Goal: Information Seeking & Learning: Learn about a topic

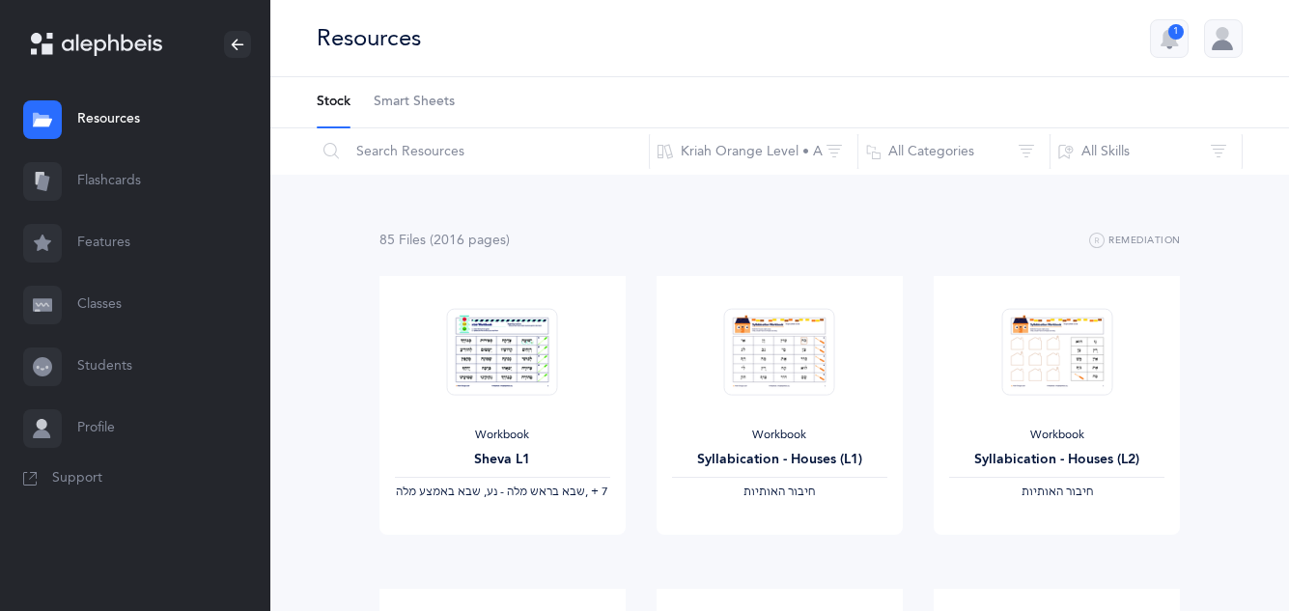
click at [100, 188] on link "Flashcards" at bounding box center [135, 182] width 270 height 62
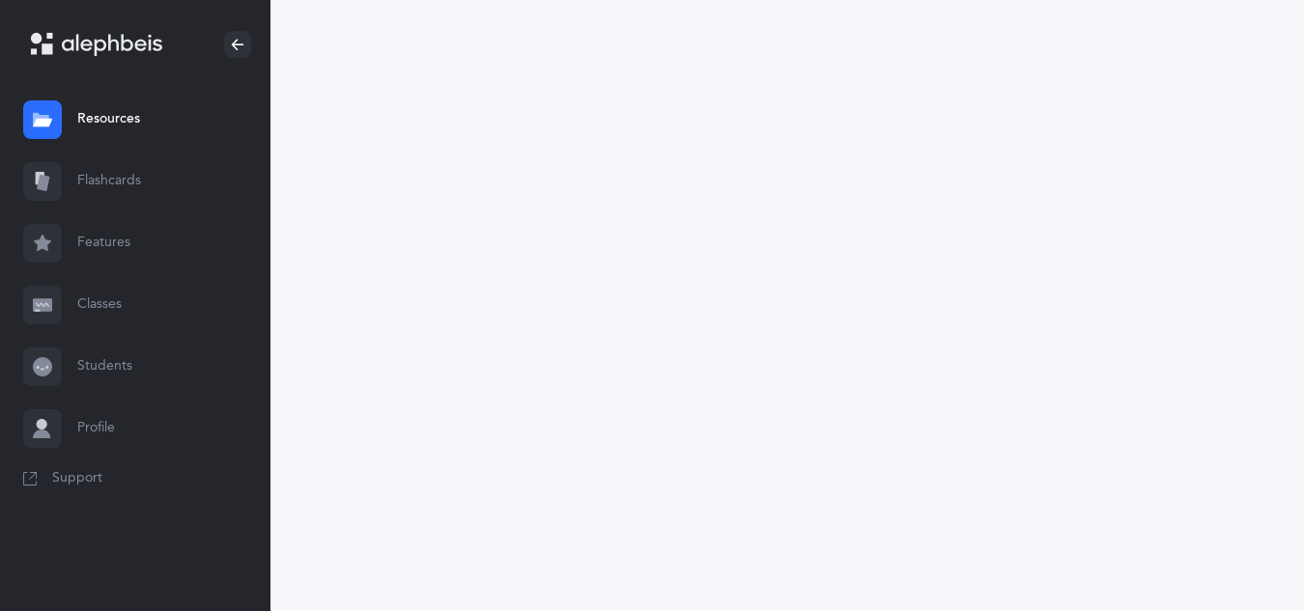
click at [100, 188] on link "Flashcards" at bounding box center [135, 182] width 270 height 62
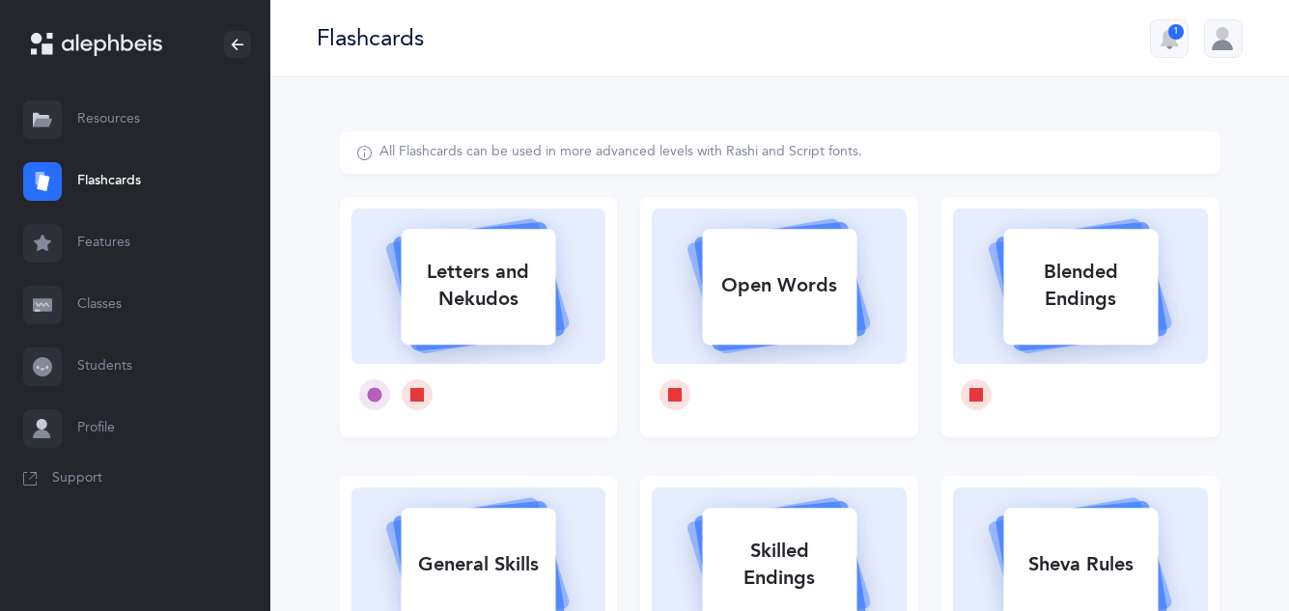
click at [490, 283] on div "Letters and Nekudos" at bounding box center [478, 285] width 155 height 77
select select
select select "single"
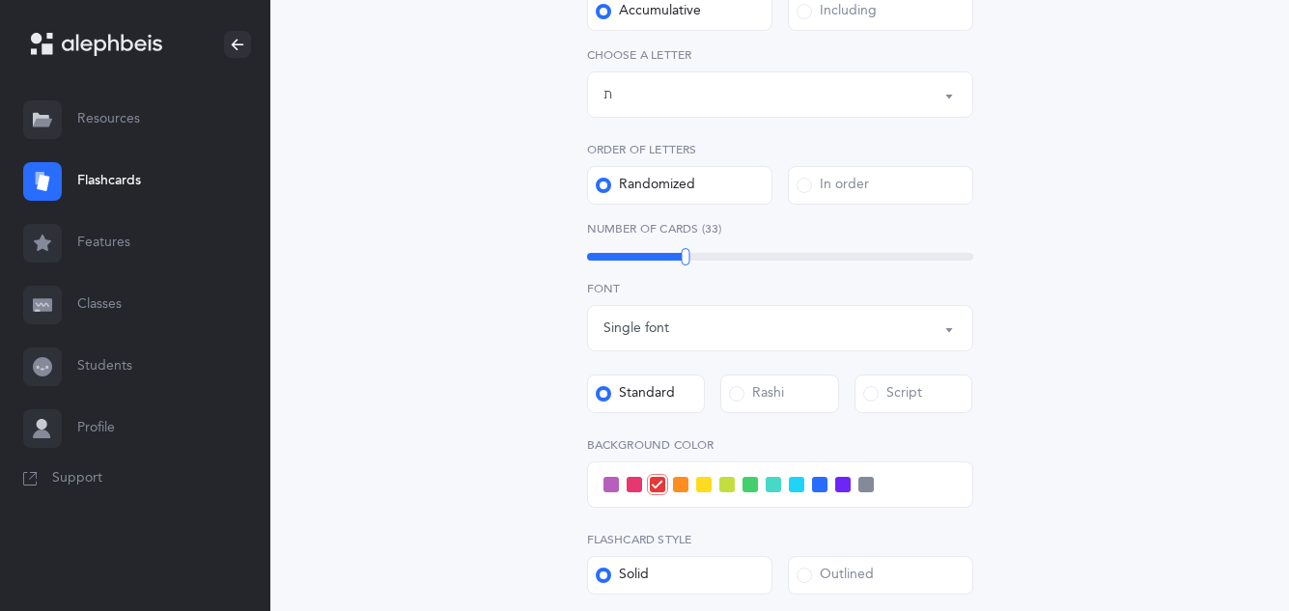
scroll to position [442, 0]
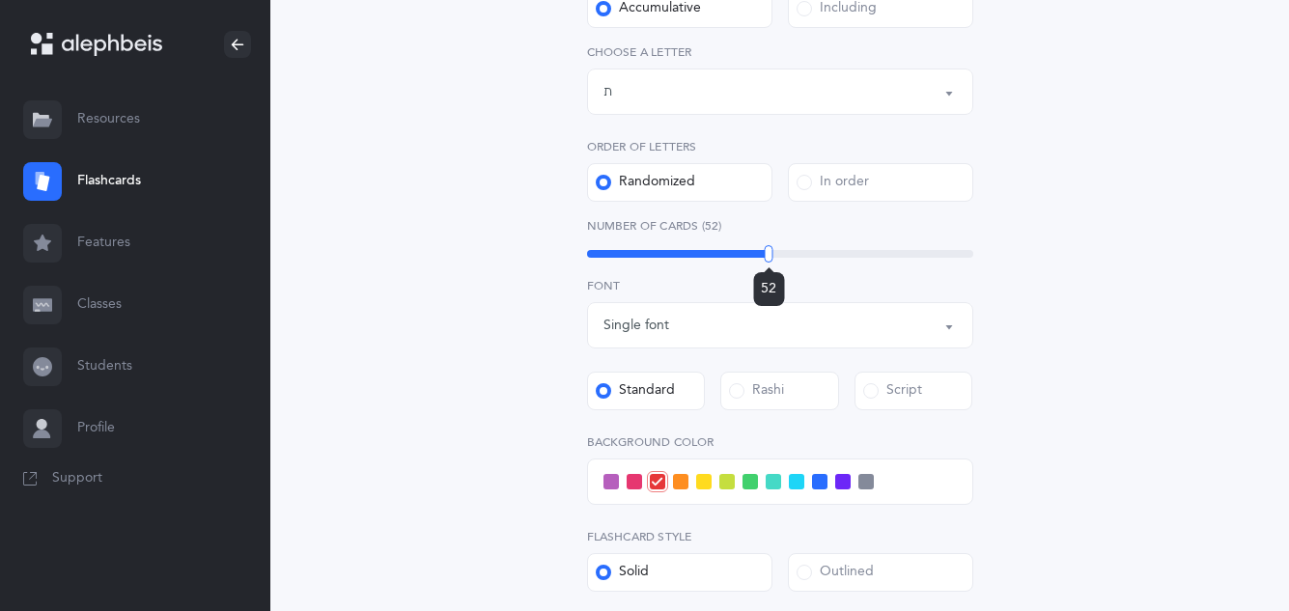
drag, startPoint x: 684, startPoint y: 255, endPoint x: 769, endPoint y: 271, distance: 86.6
click at [769, 263] on div "52" at bounding box center [769, 253] width 9 height 17
click at [950, 99] on button "Letters up until: ת" at bounding box center [780, 92] width 386 height 46
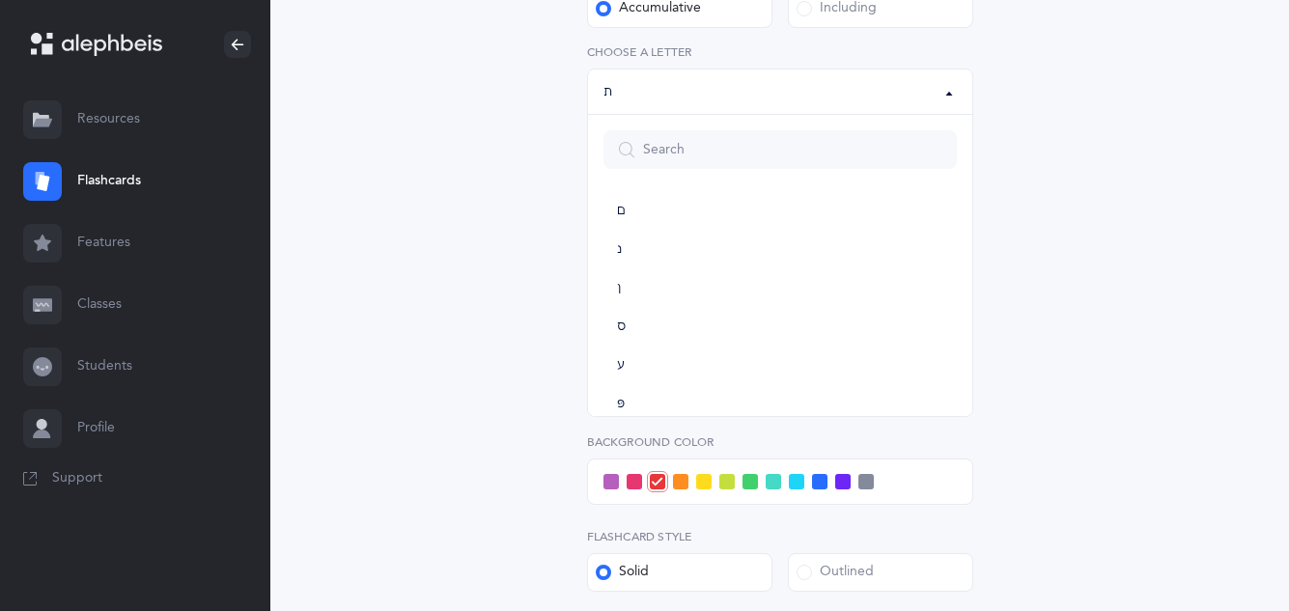
scroll to position [1074, 0]
click at [667, 384] on link "ת" at bounding box center [780, 381] width 353 height 39
select select "27"
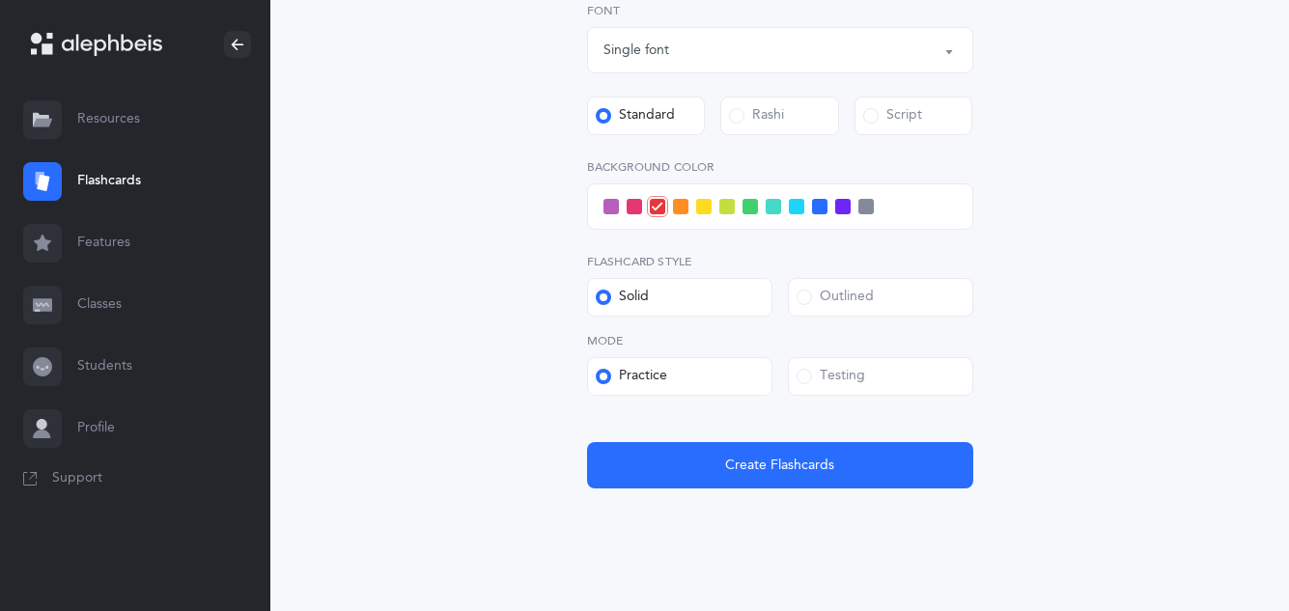
scroll to position [749, 0]
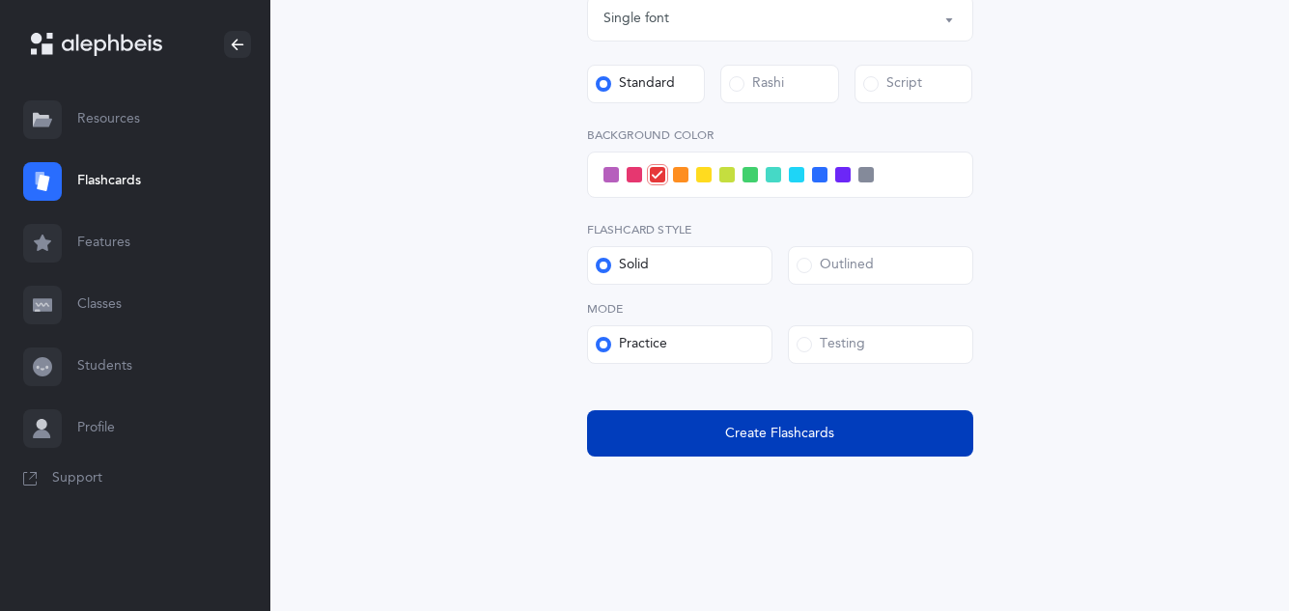
click at [785, 426] on span "Create Flashcards" at bounding box center [779, 434] width 109 height 20
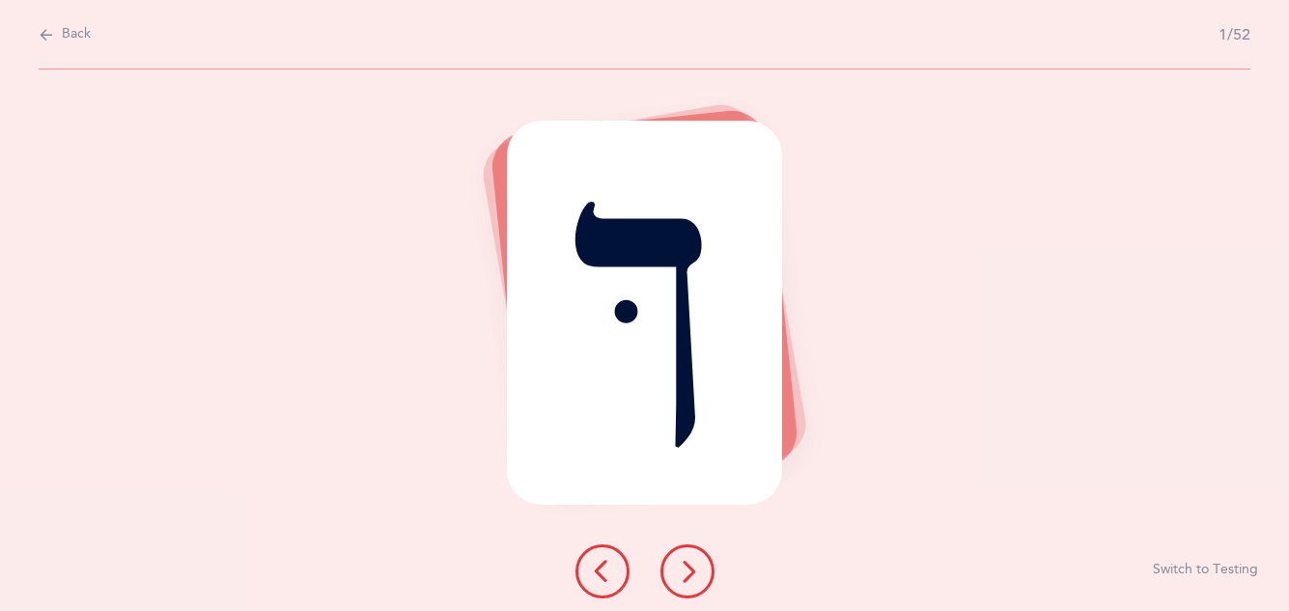
scroll to position [0, 0]
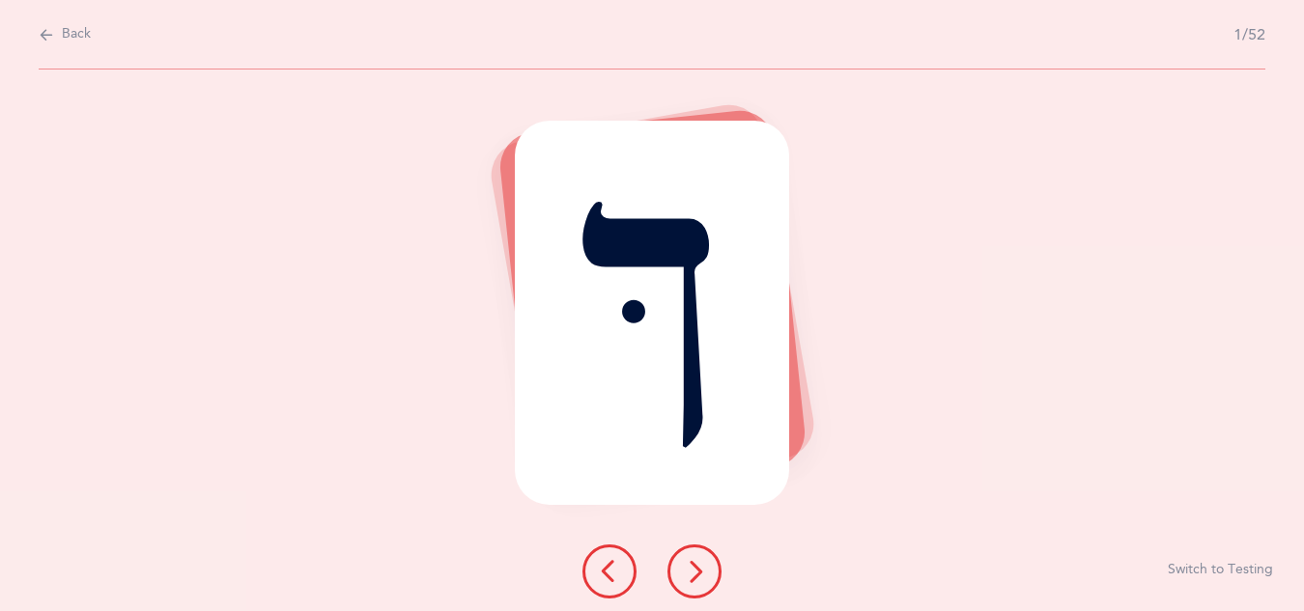
click at [704, 570] on icon at bounding box center [694, 571] width 23 height 23
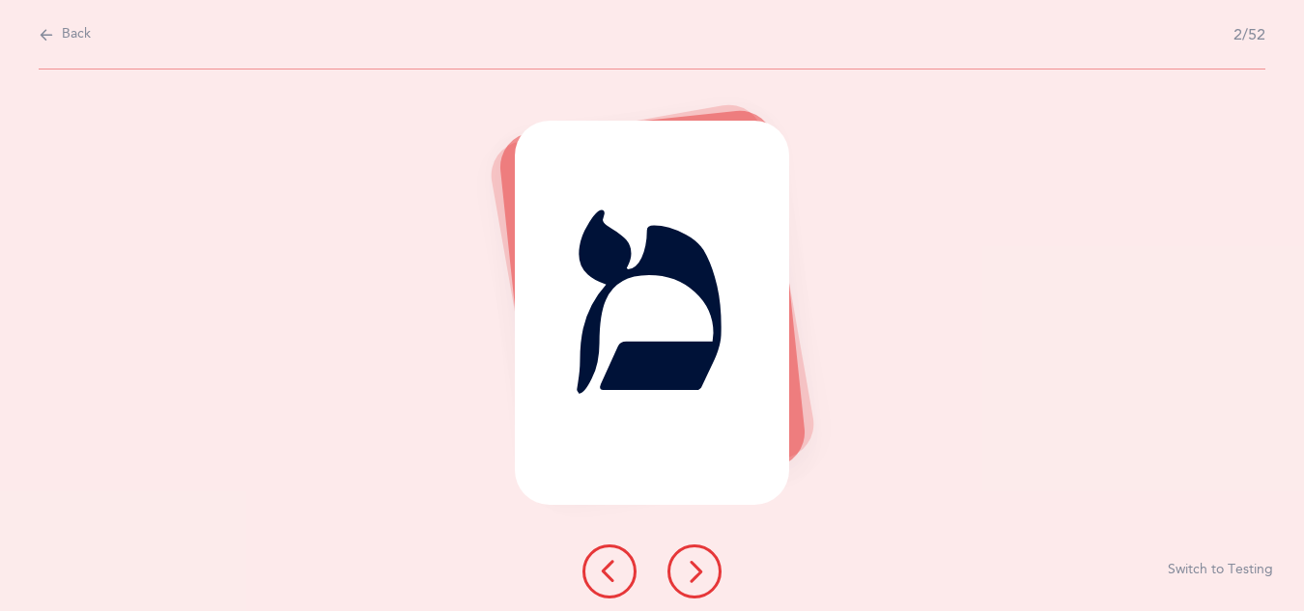
click at [704, 570] on icon at bounding box center [694, 571] width 23 height 23
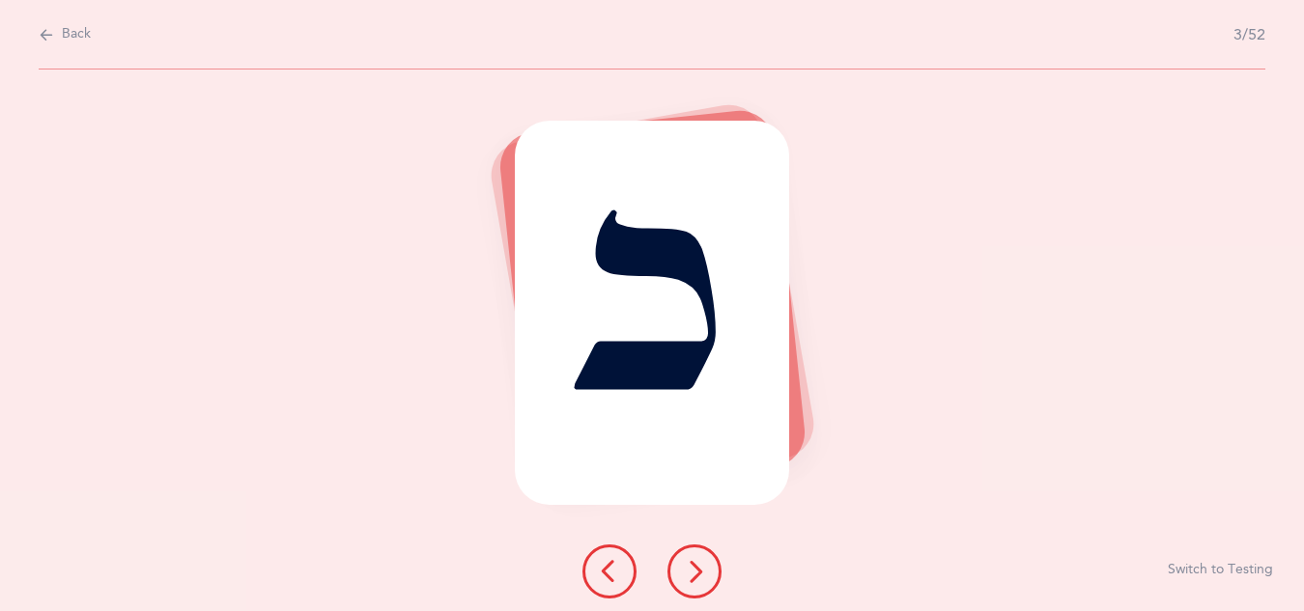
click at [704, 570] on icon at bounding box center [694, 571] width 23 height 23
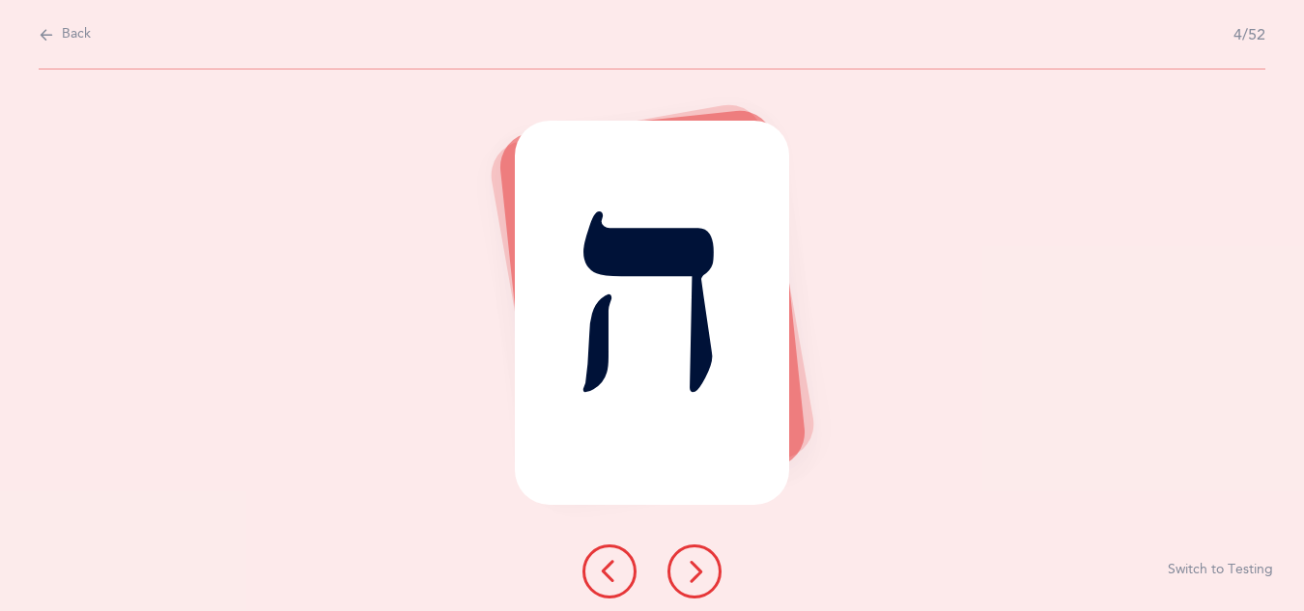
click at [704, 570] on icon at bounding box center [694, 571] width 23 height 23
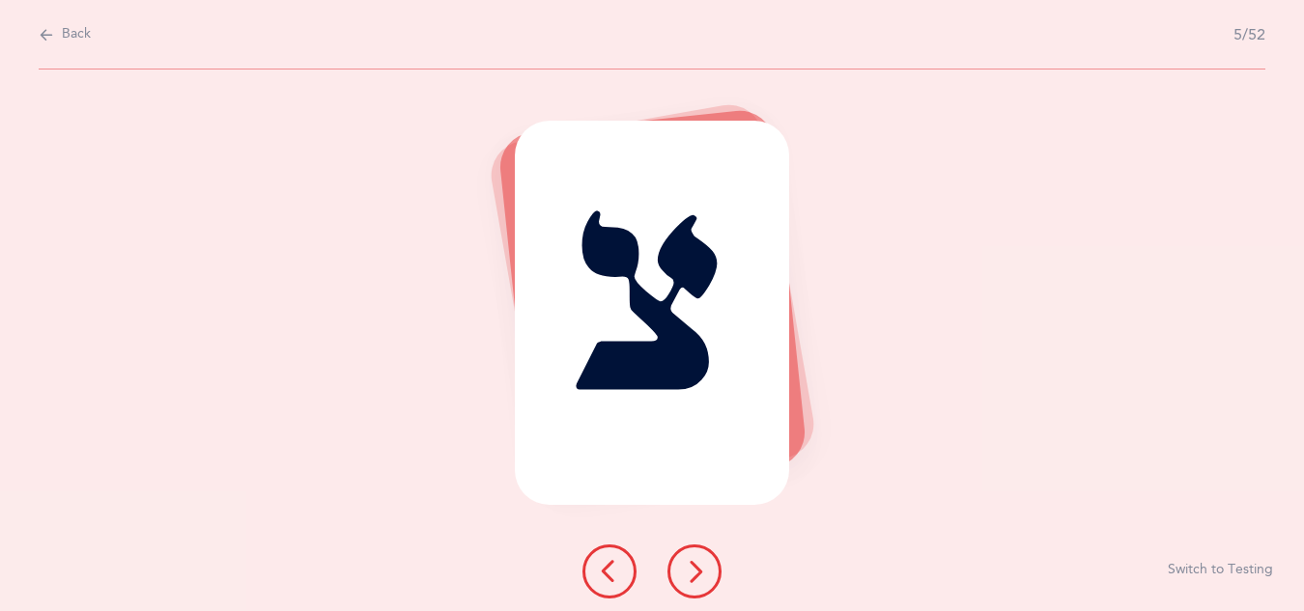
click at [704, 570] on icon at bounding box center [694, 571] width 23 height 23
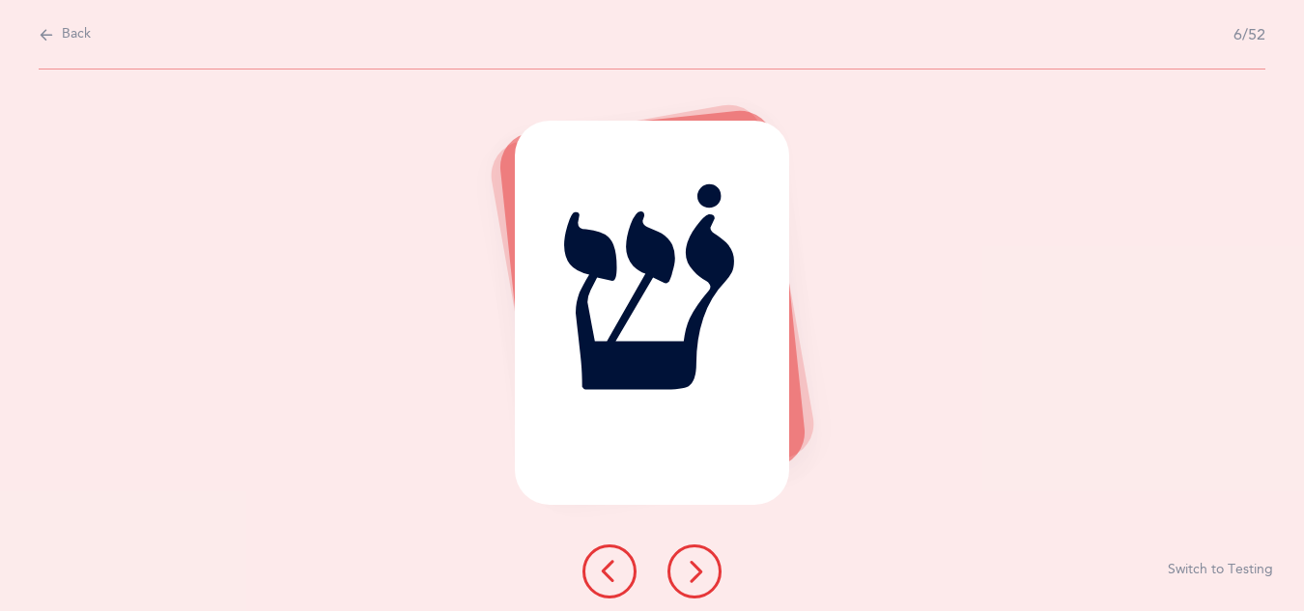
click at [704, 570] on icon at bounding box center [694, 571] width 23 height 23
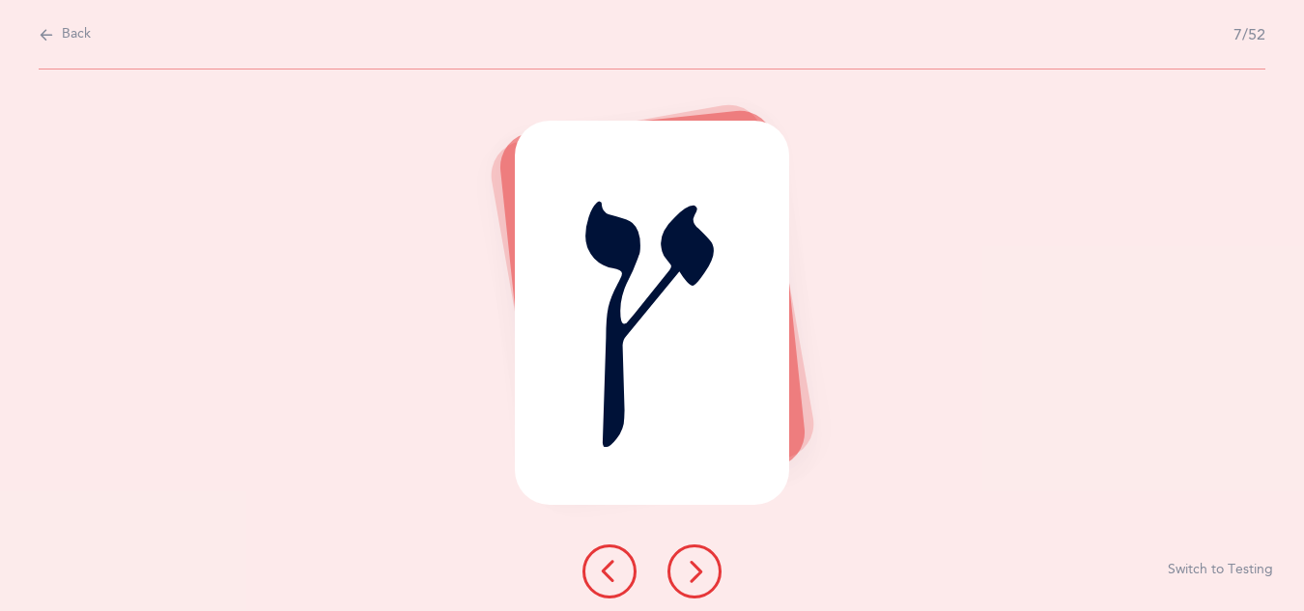
click at [694, 577] on icon at bounding box center [694, 571] width 23 height 23
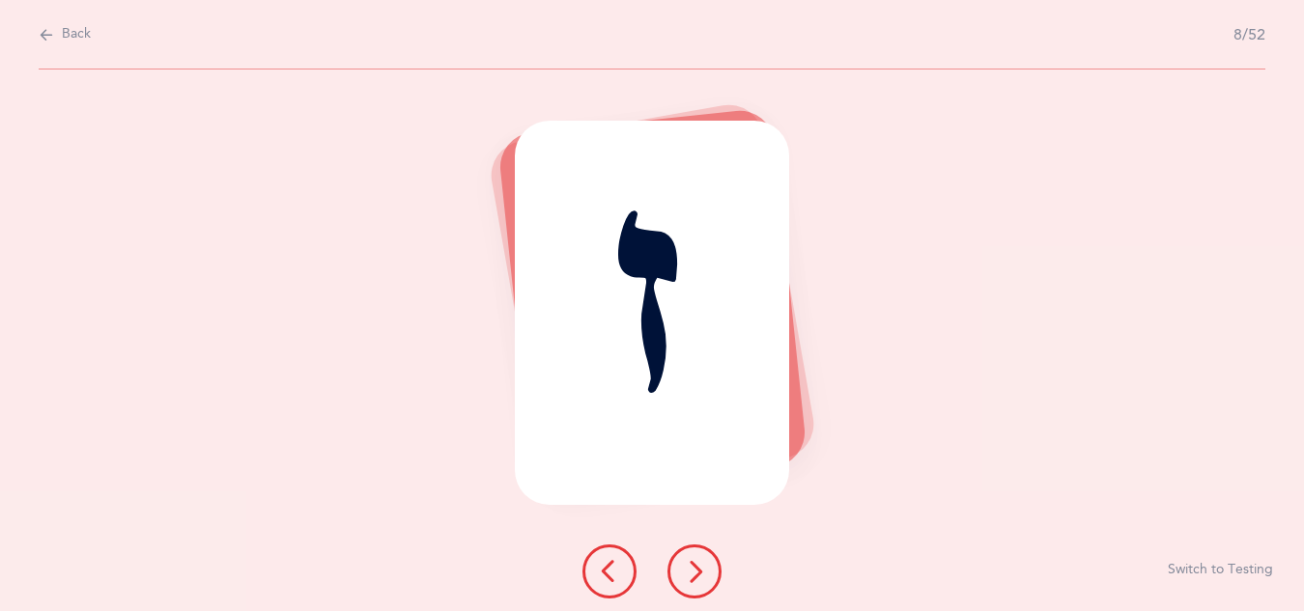
click at [694, 577] on icon at bounding box center [694, 571] width 23 height 23
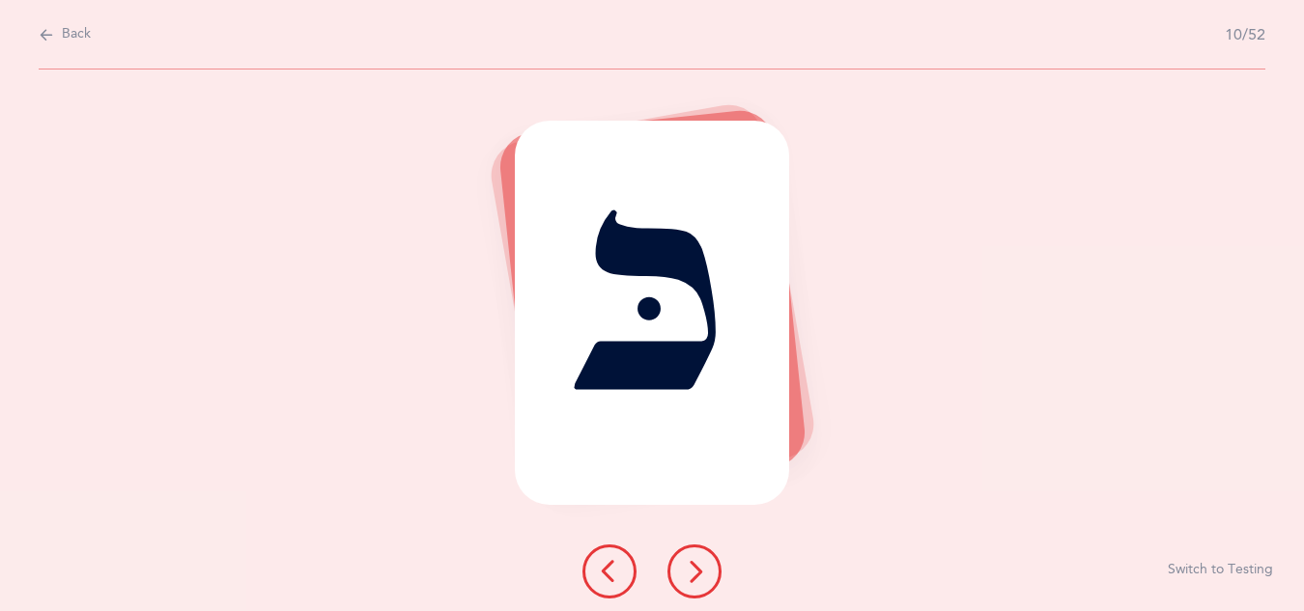
click at [694, 577] on icon at bounding box center [694, 571] width 23 height 23
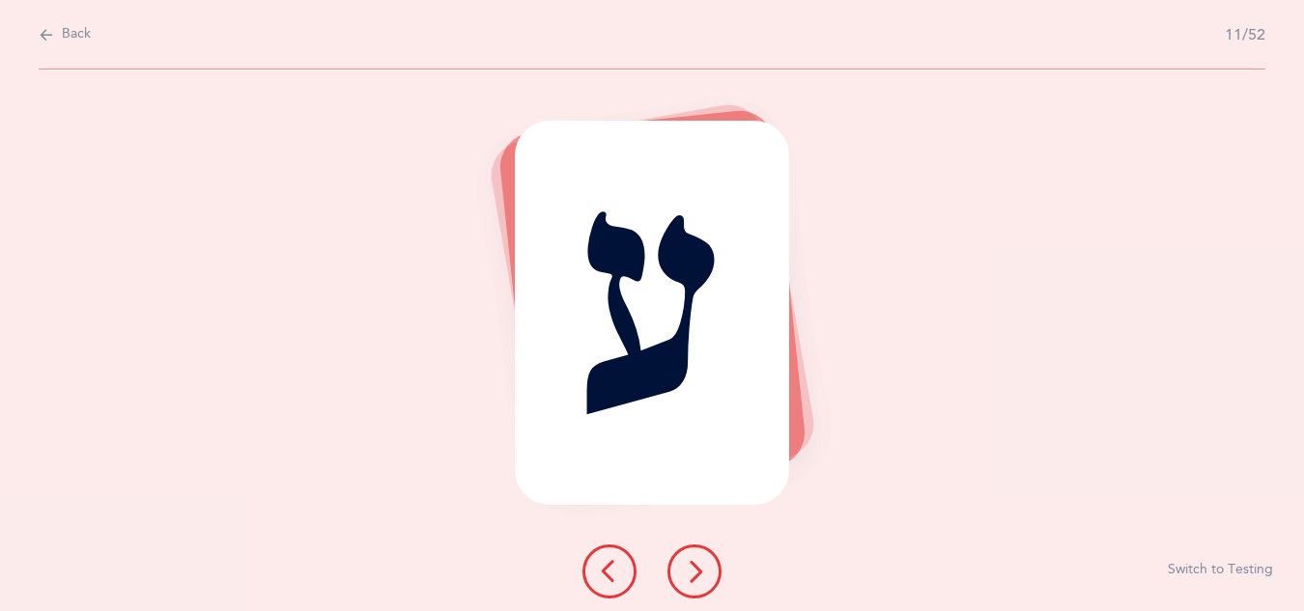
click at [694, 577] on icon at bounding box center [694, 571] width 23 height 23
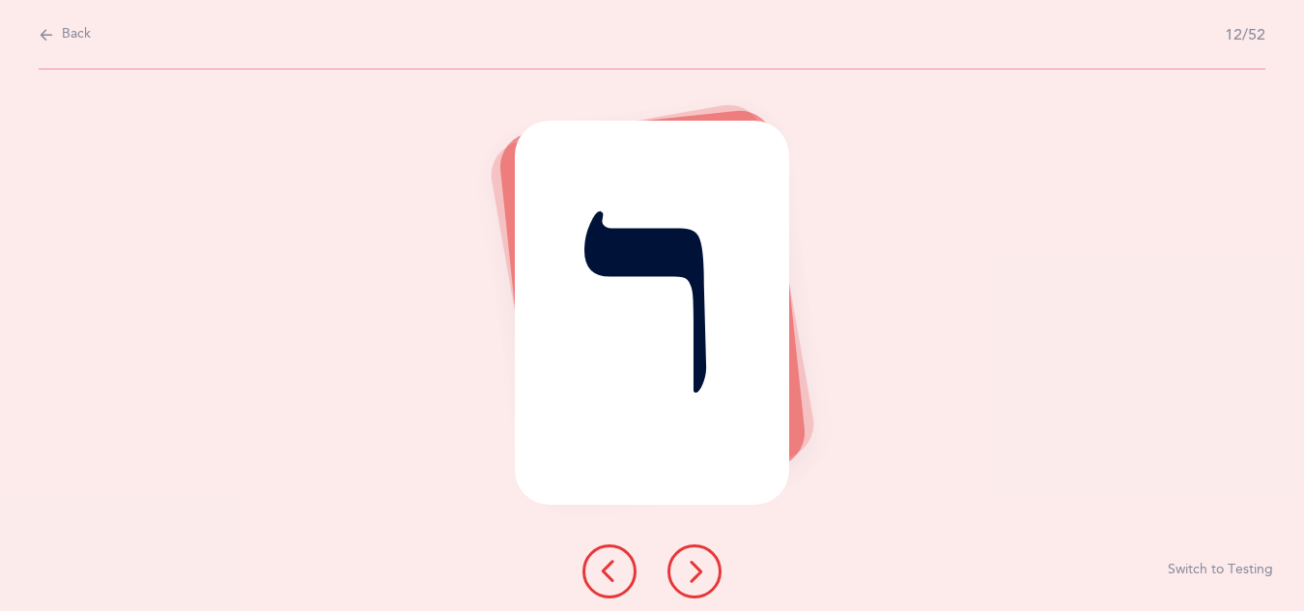
click at [694, 577] on icon at bounding box center [694, 571] width 23 height 23
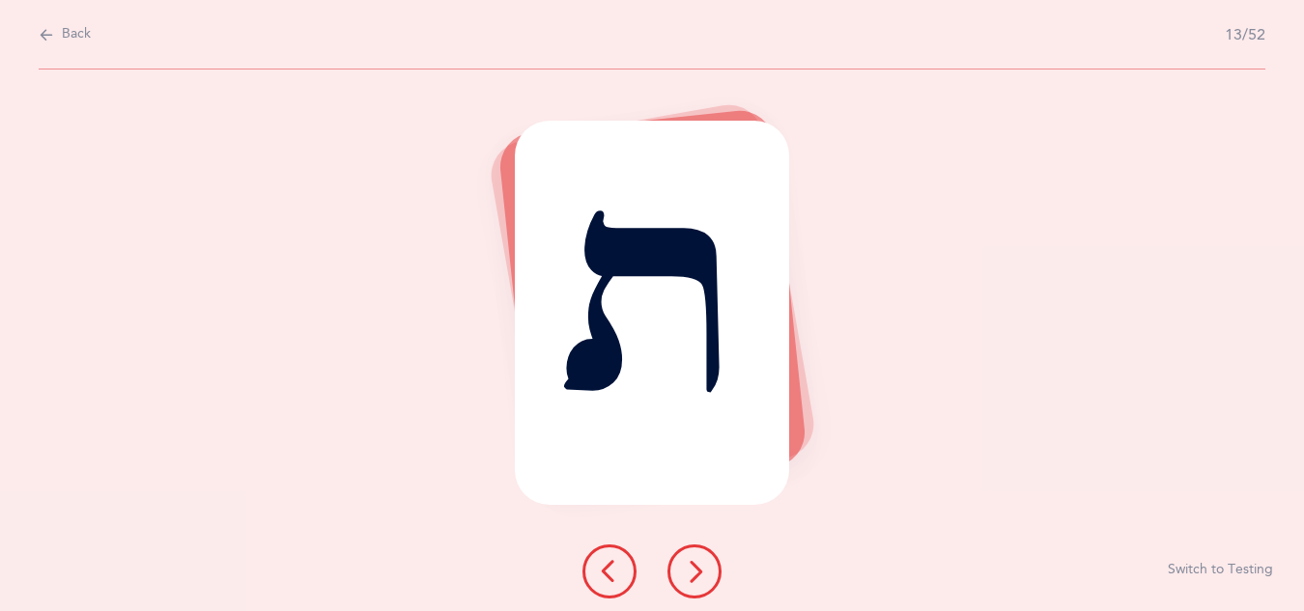
click at [694, 577] on icon at bounding box center [694, 571] width 23 height 23
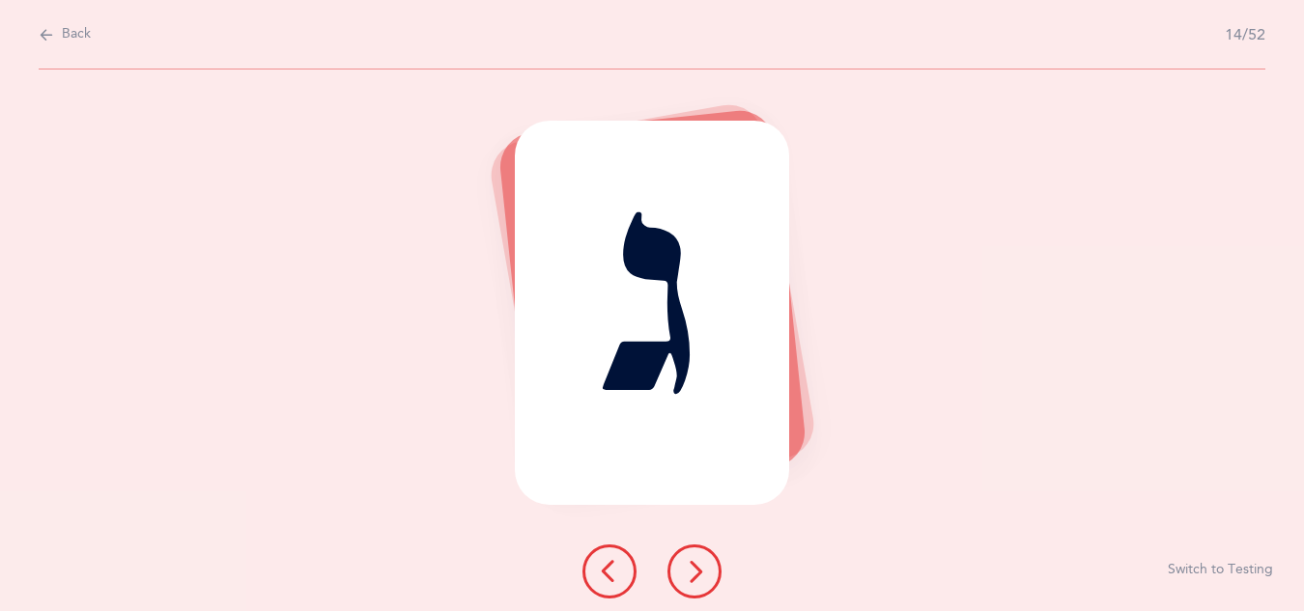
click at [694, 577] on icon at bounding box center [694, 571] width 23 height 23
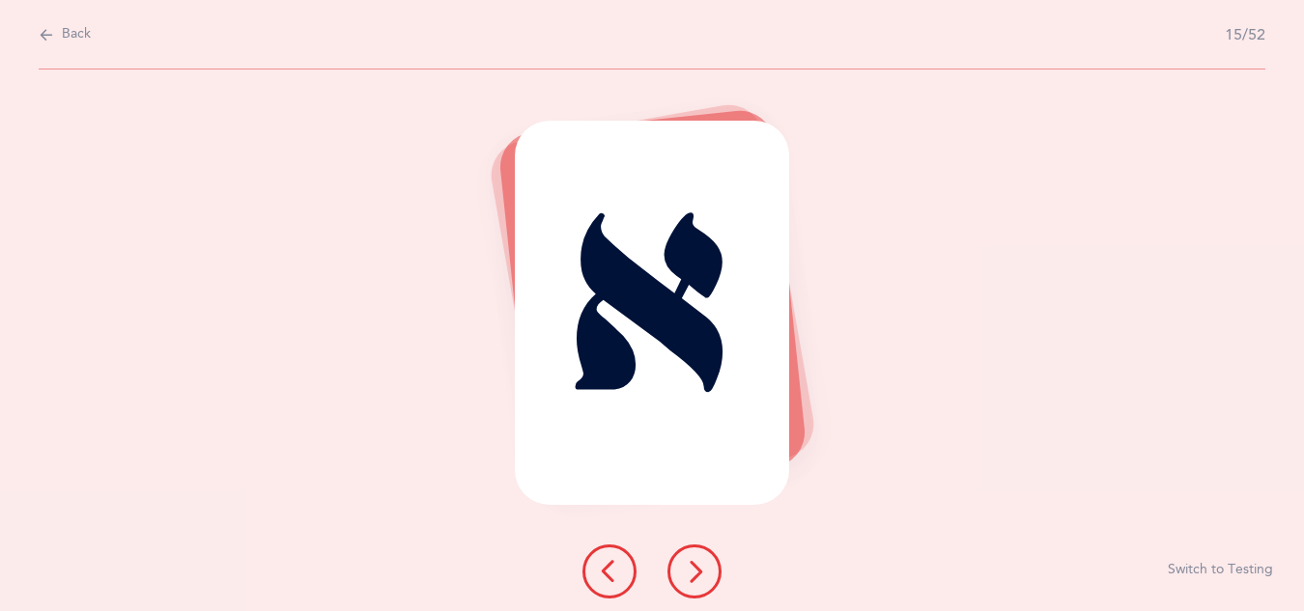
click at [694, 577] on icon at bounding box center [694, 571] width 23 height 23
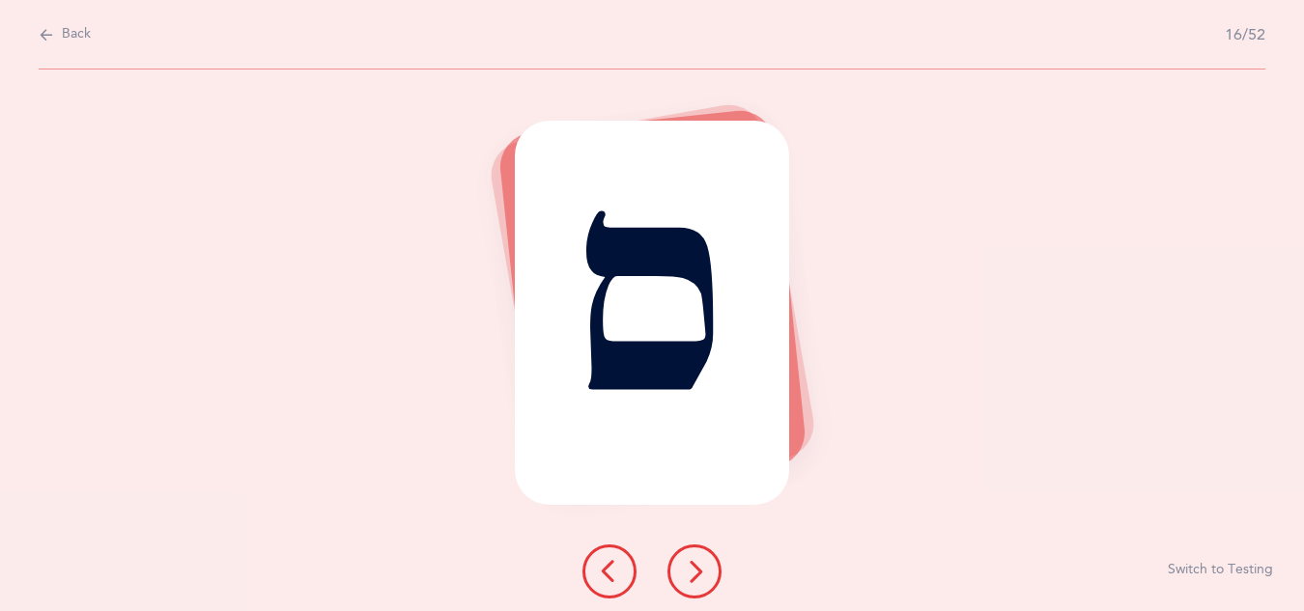
click at [694, 577] on icon at bounding box center [694, 571] width 23 height 23
click at [625, 565] on button at bounding box center [609, 572] width 54 height 54
click at [700, 568] on icon at bounding box center [694, 571] width 23 height 23
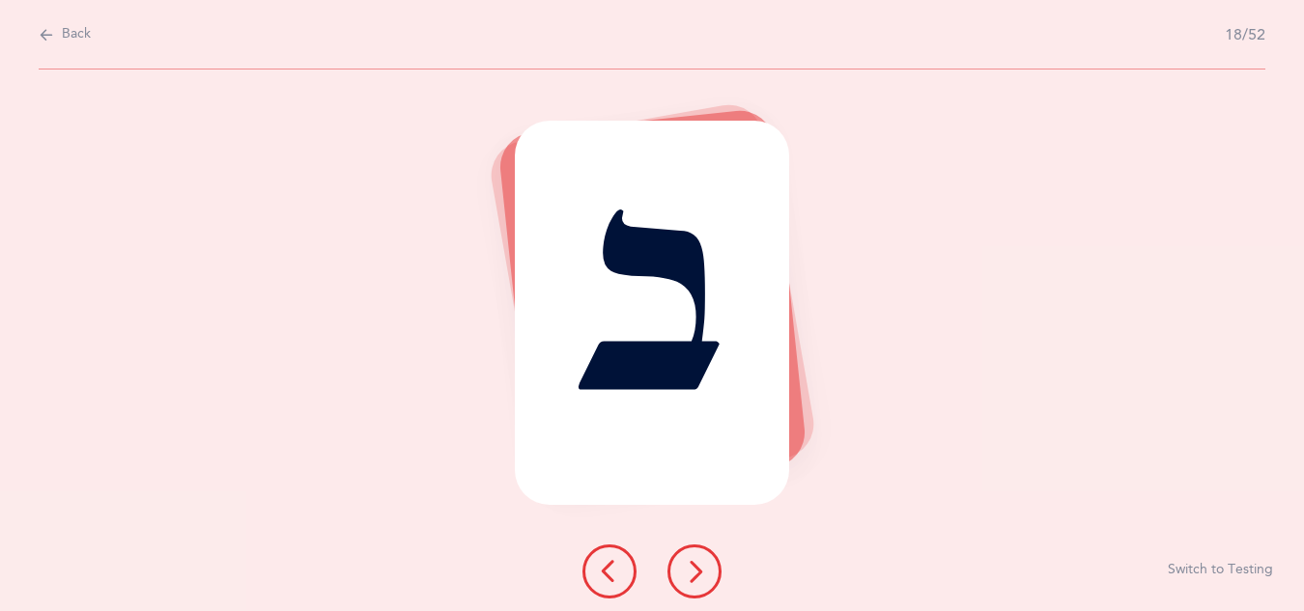
click at [700, 568] on icon at bounding box center [694, 571] width 23 height 23
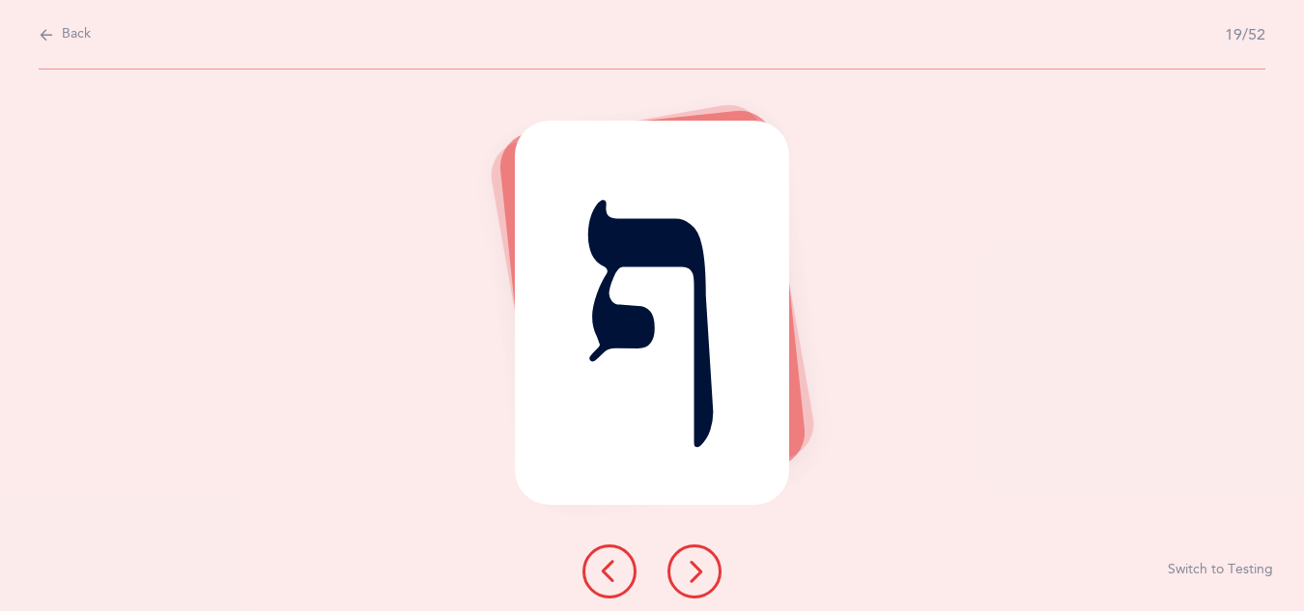
click at [700, 568] on icon at bounding box center [694, 571] width 23 height 23
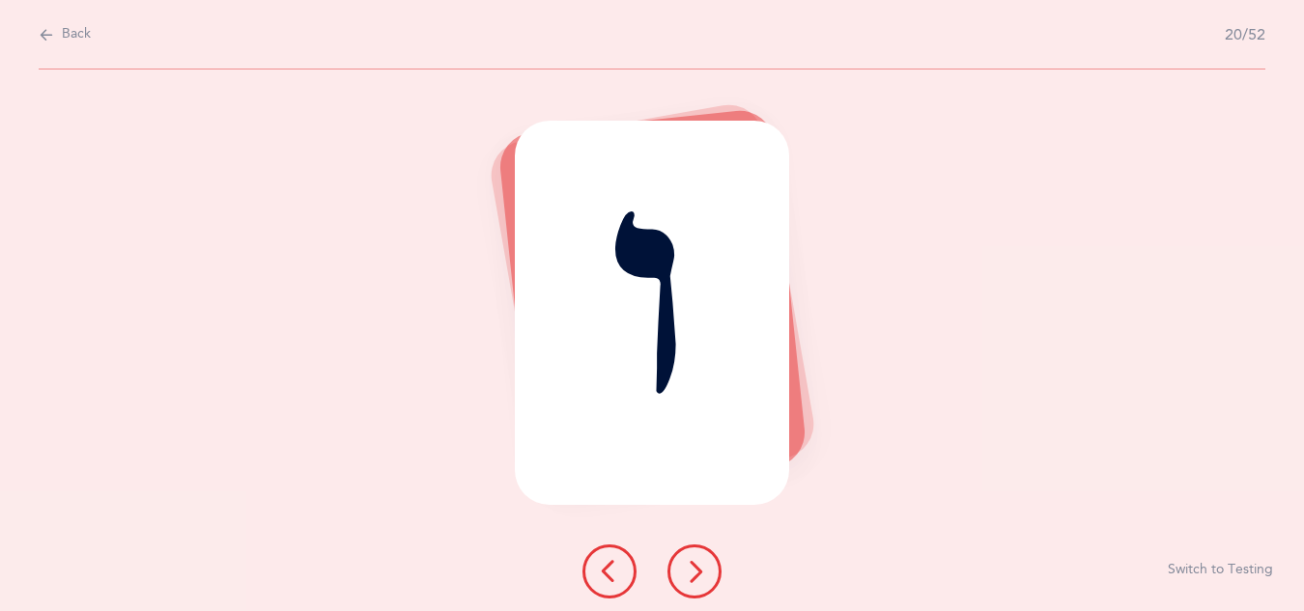
click at [700, 568] on icon at bounding box center [694, 571] width 23 height 23
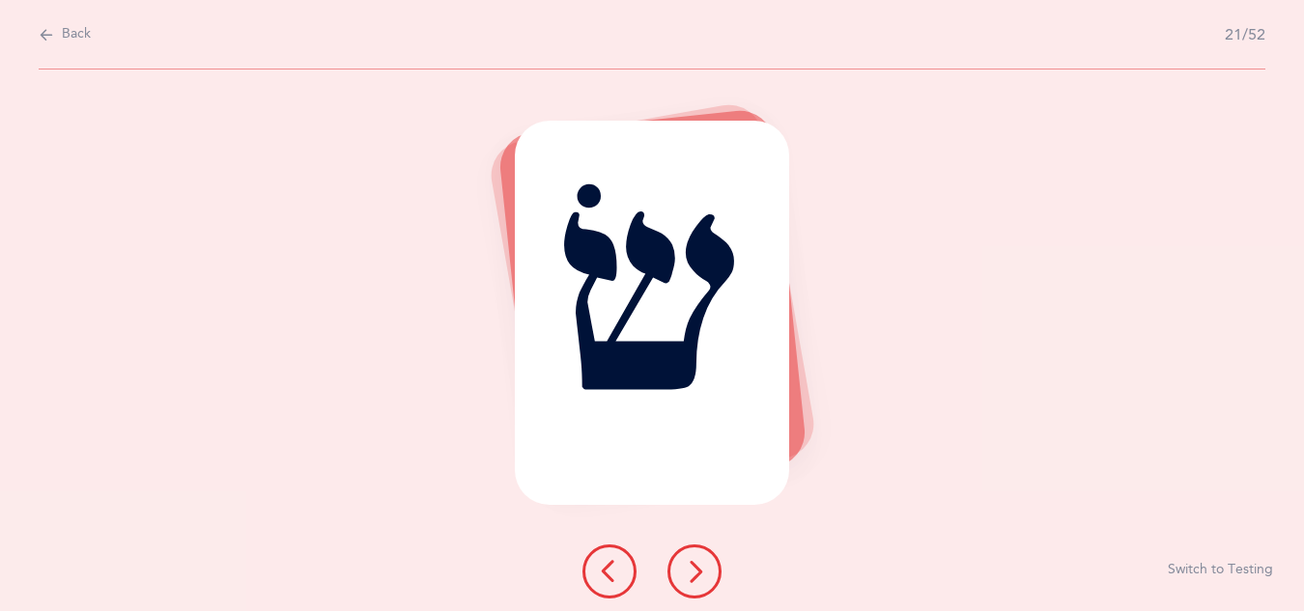
click at [700, 568] on icon at bounding box center [694, 571] width 23 height 23
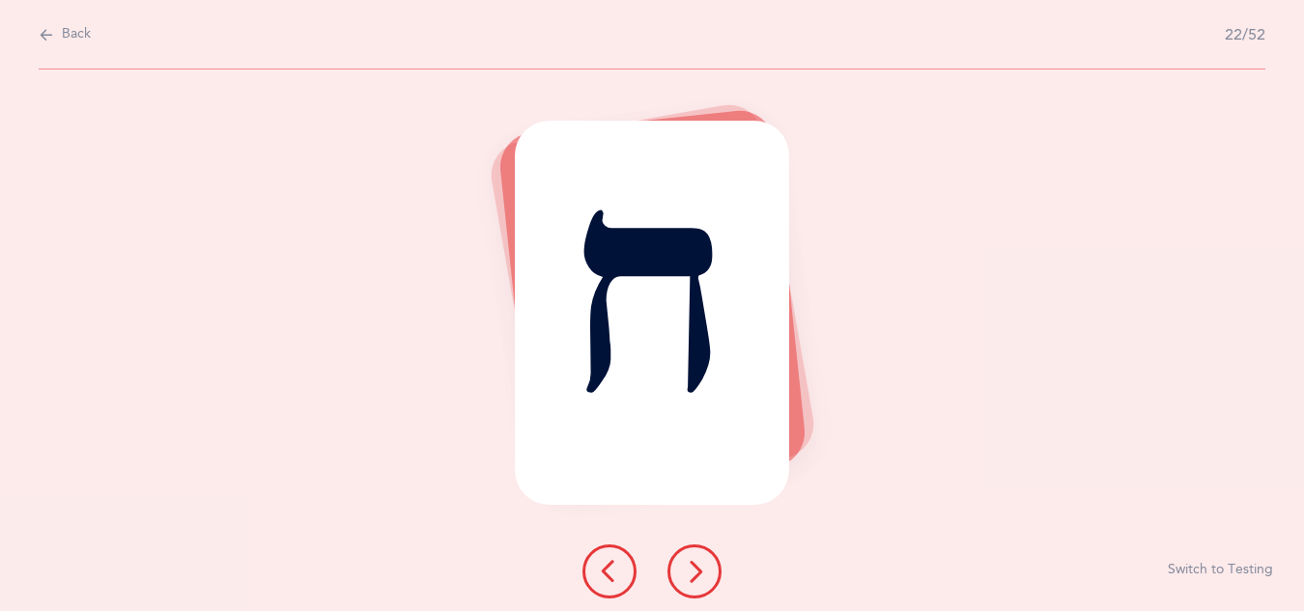
click at [700, 568] on icon at bounding box center [694, 571] width 23 height 23
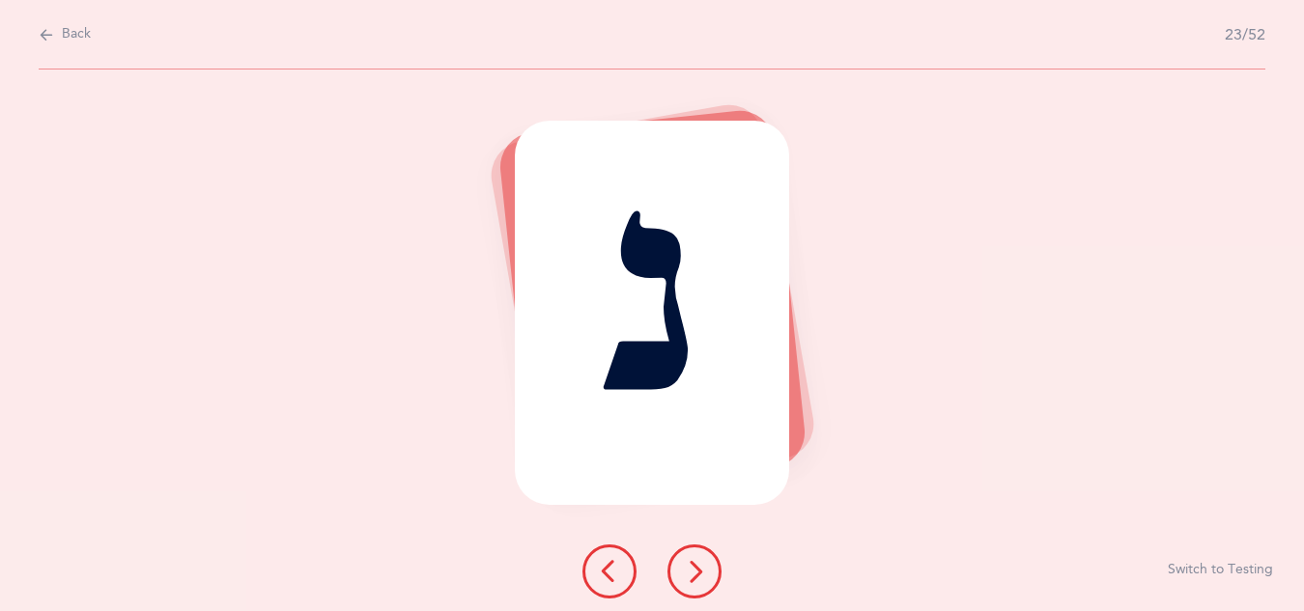
click at [700, 568] on icon at bounding box center [694, 571] width 23 height 23
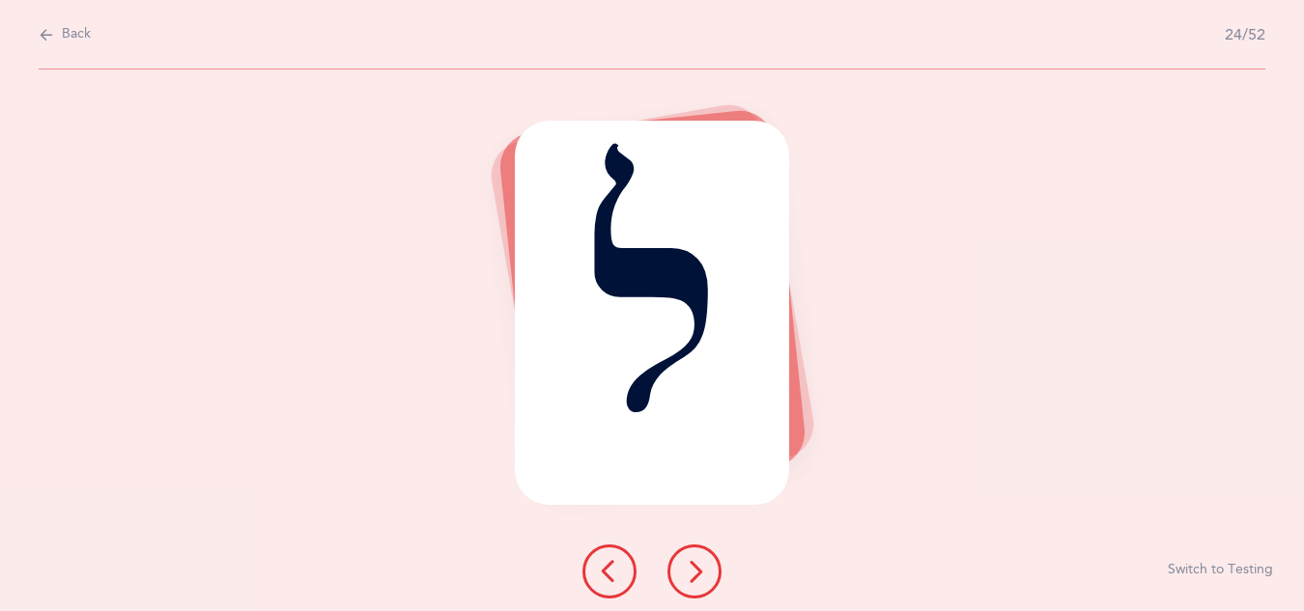
click at [700, 568] on icon at bounding box center [694, 571] width 23 height 23
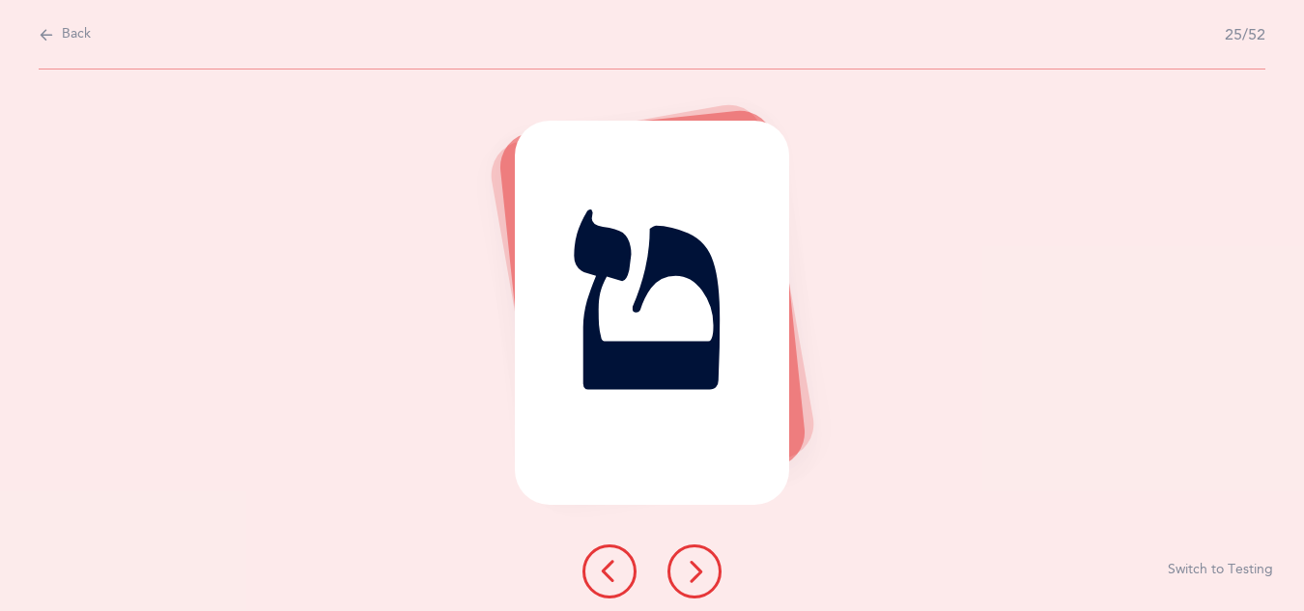
click at [700, 568] on icon at bounding box center [694, 571] width 23 height 23
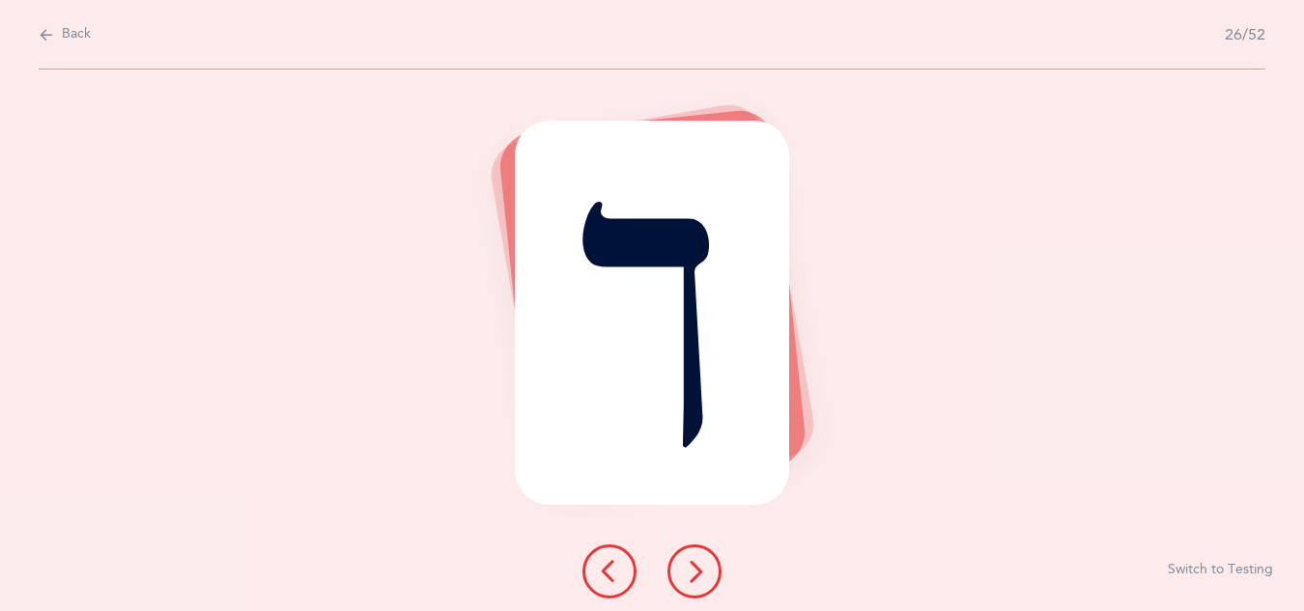
click at [700, 568] on icon at bounding box center [694, 571] width 23 height 23
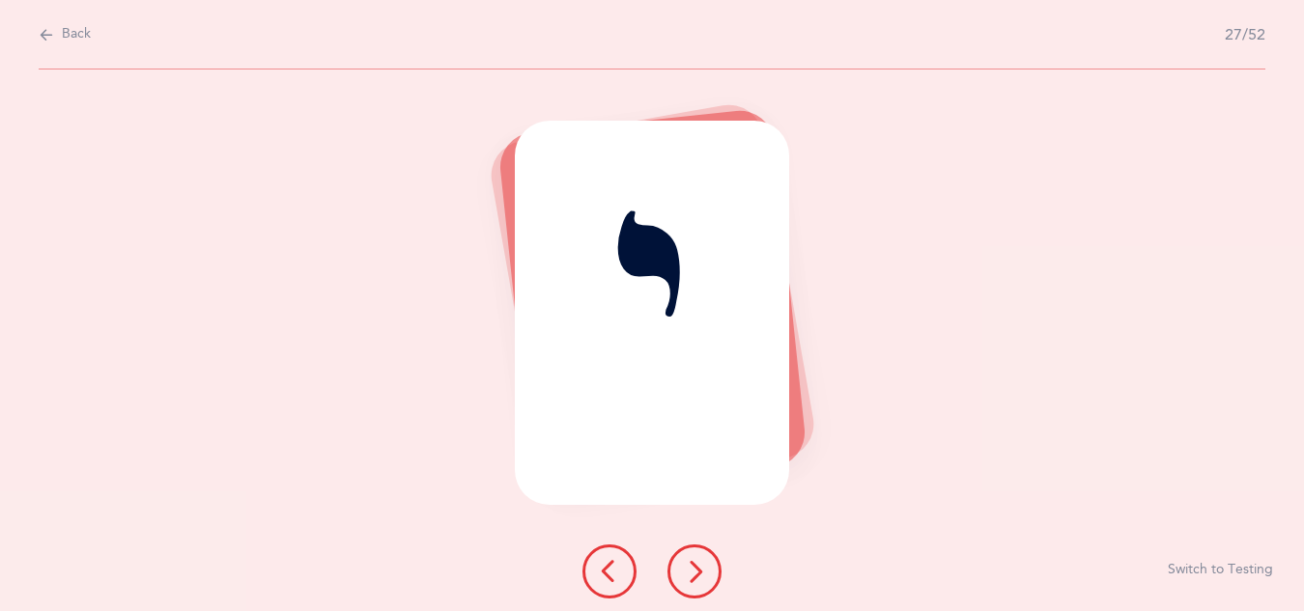
click at [696, 578] on icon at bounding box center [694, 571] width 23 height 23
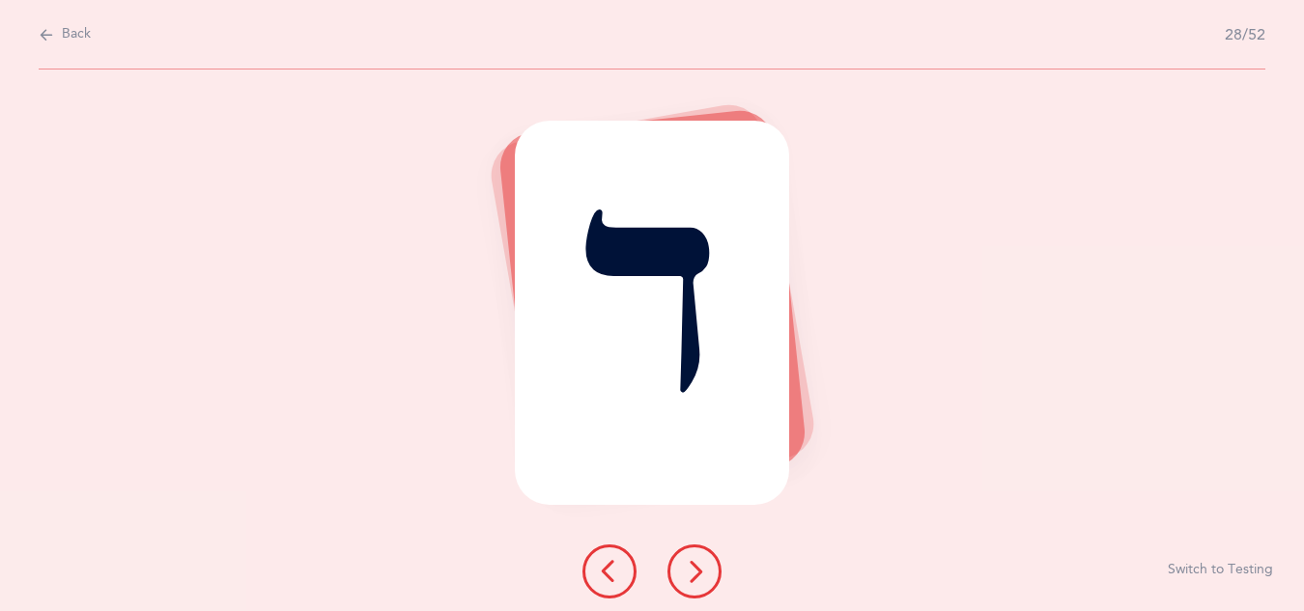
click at [696, 578] on icon at bounding box center [694, 571] width 23 height 23
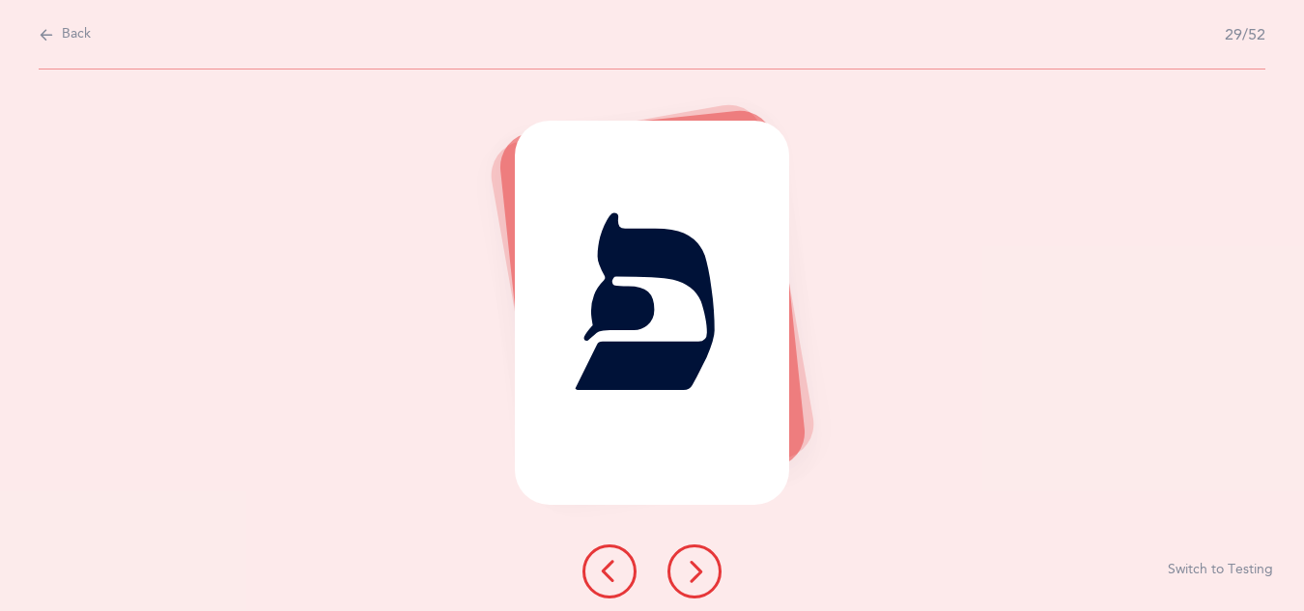
click at [696, 578] on icon at bounding box center [694, 571] width 23 height 23
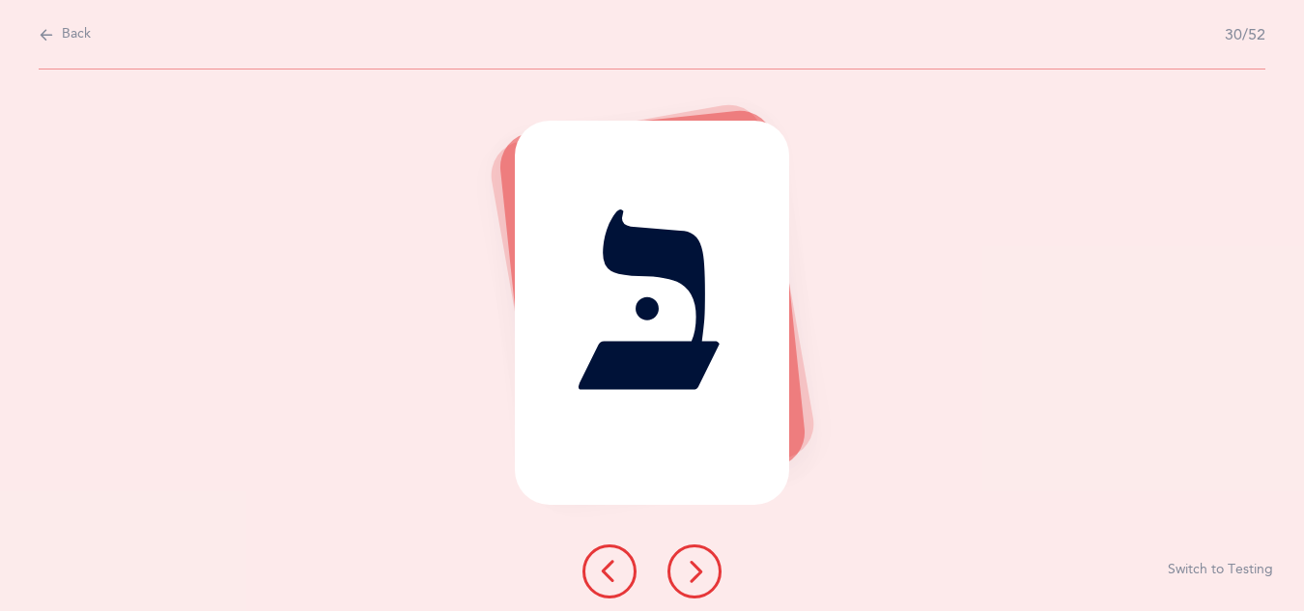
click at [696, 578] on icon at bounding box center [694, 571] width 23 height 23
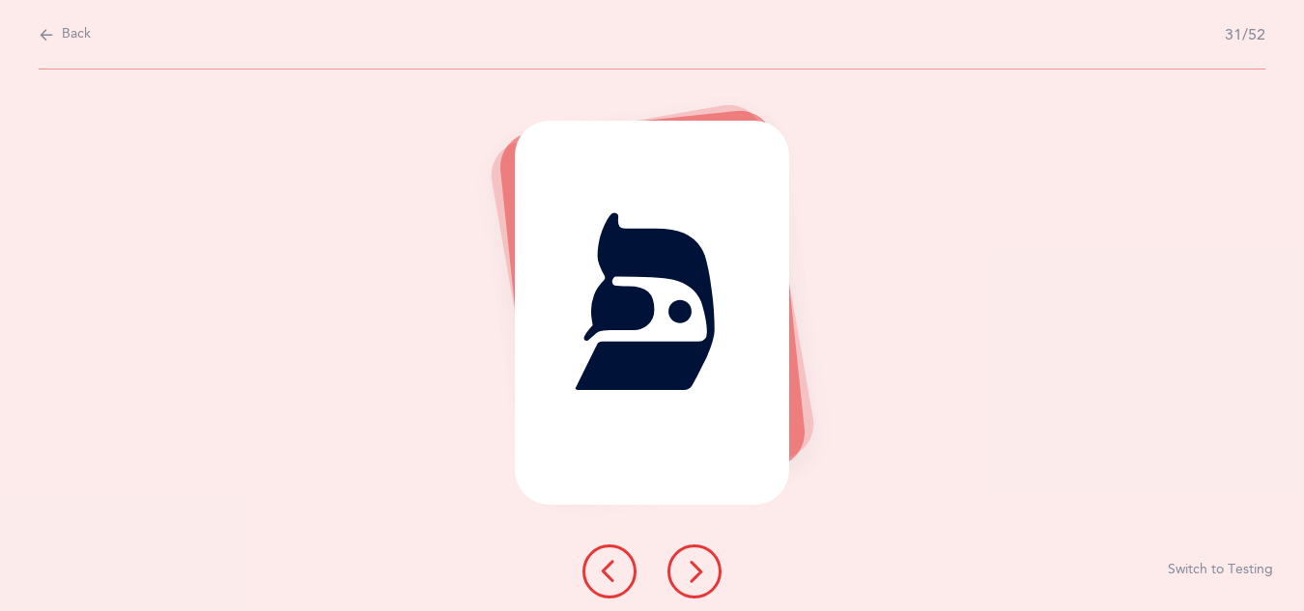
click at [696, 578] on icon at bounding box center [694, 571] width 23 height 23
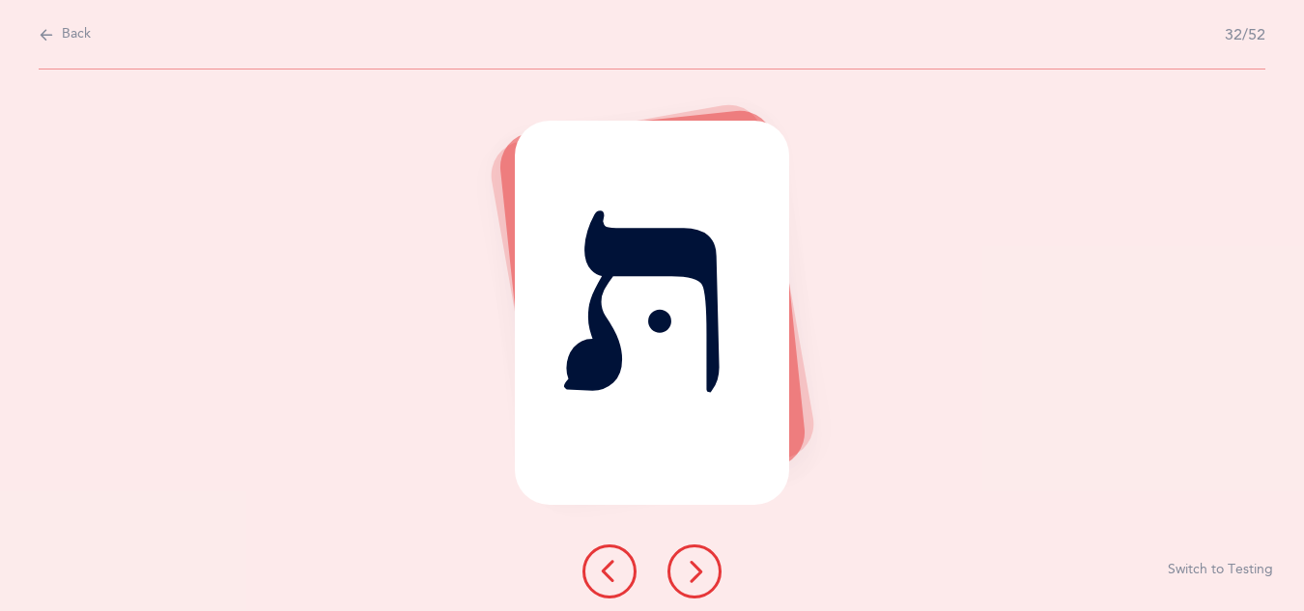
click at [696, 578] on icon at bounding box center [694, 571] width 23 height 23
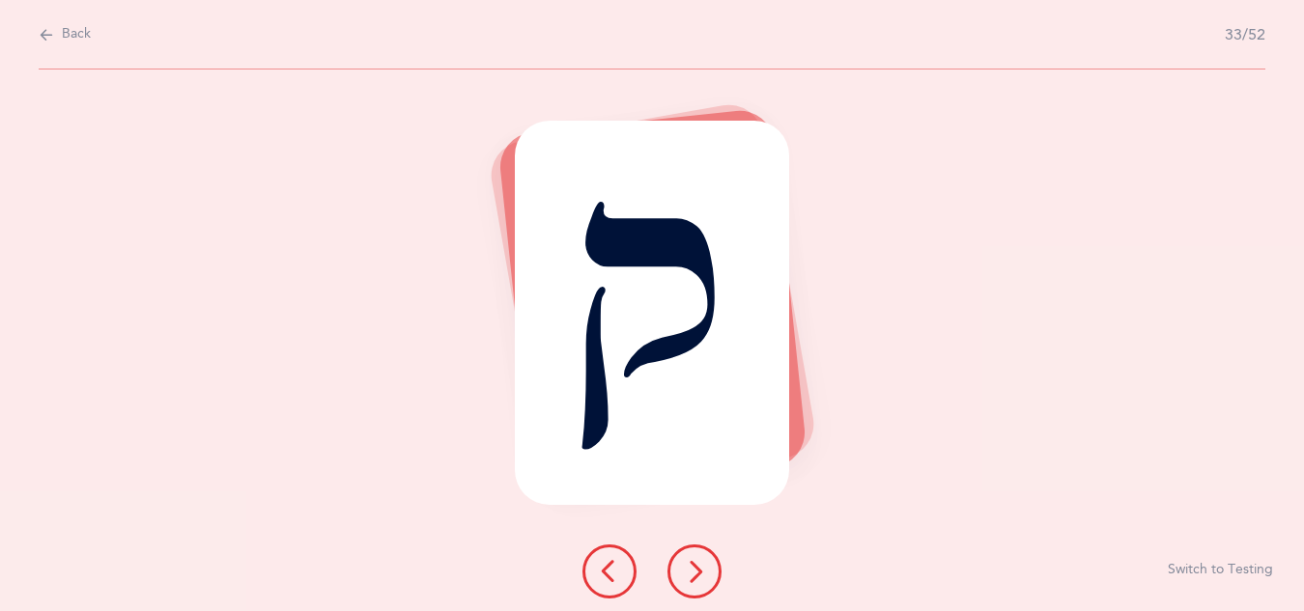
click at [696, 578] on icon at bounding box center [694, 571] width 23 height 23
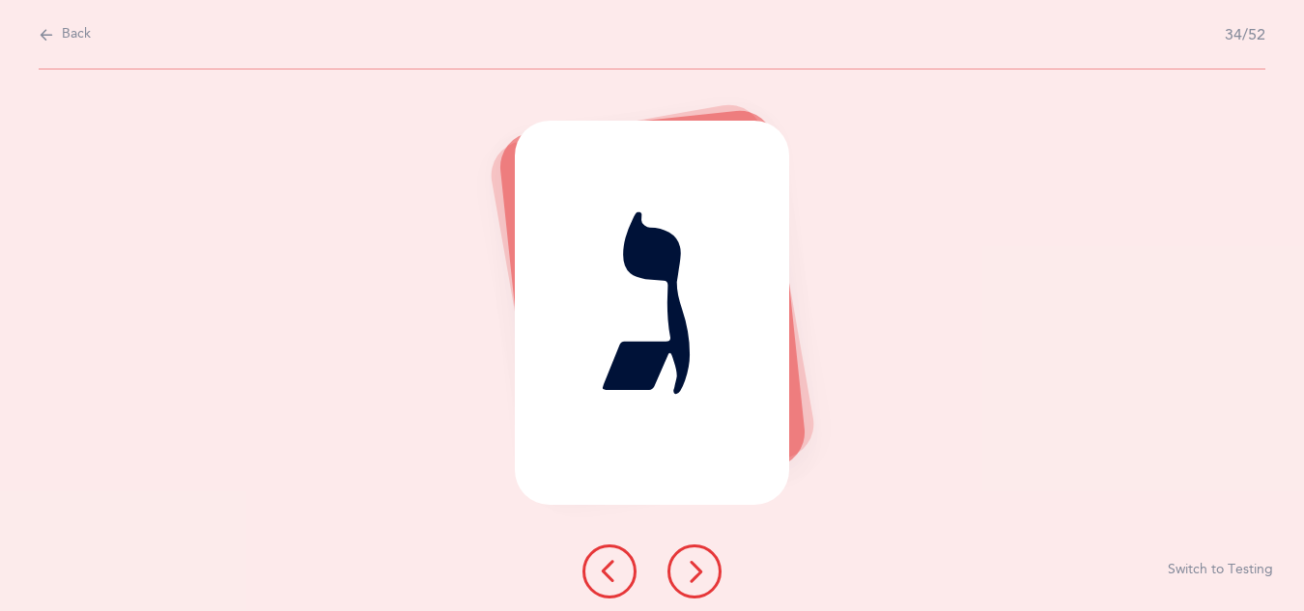
click at [696, 578] on icon at bounding box center [694, 571] width 23 height 23
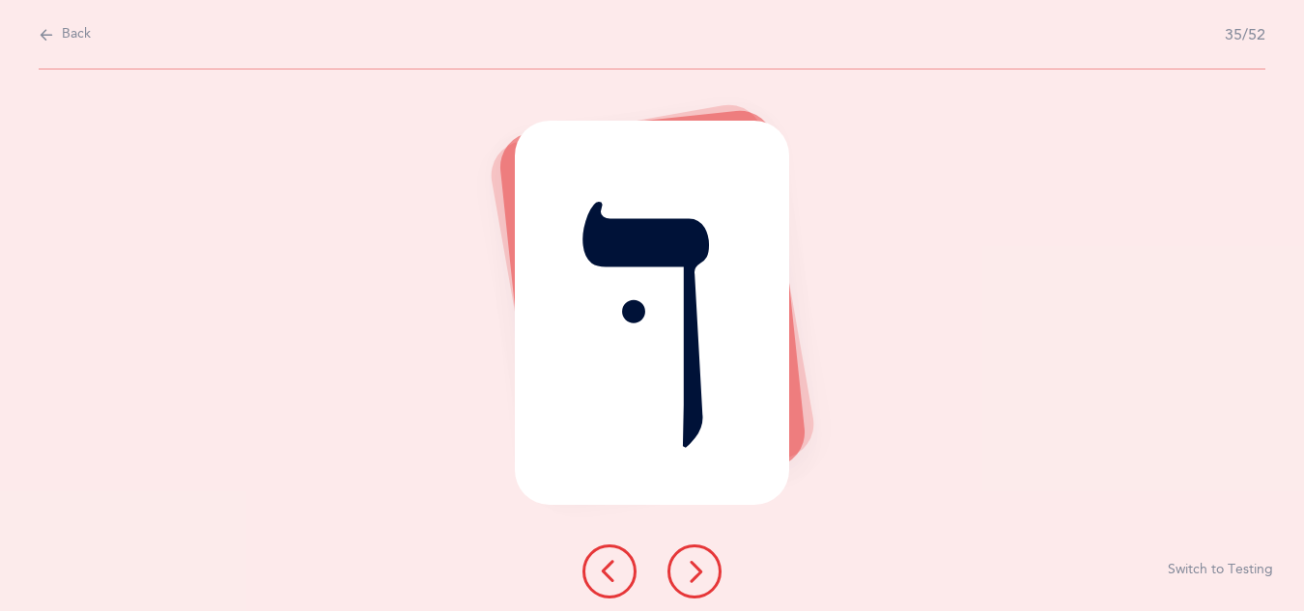
click at [696, 578] on icon at bounding box center [694, 571] width 23 height 23
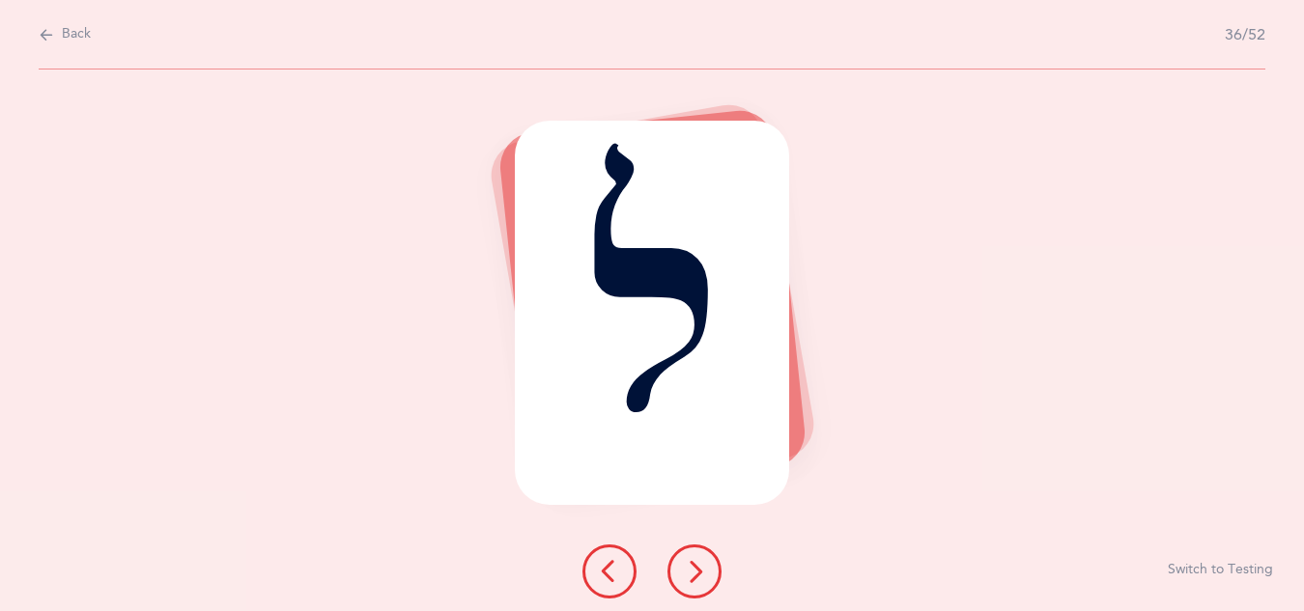
click at [696, 578] on icon at bounding box center [694, 571] width 23 height 23
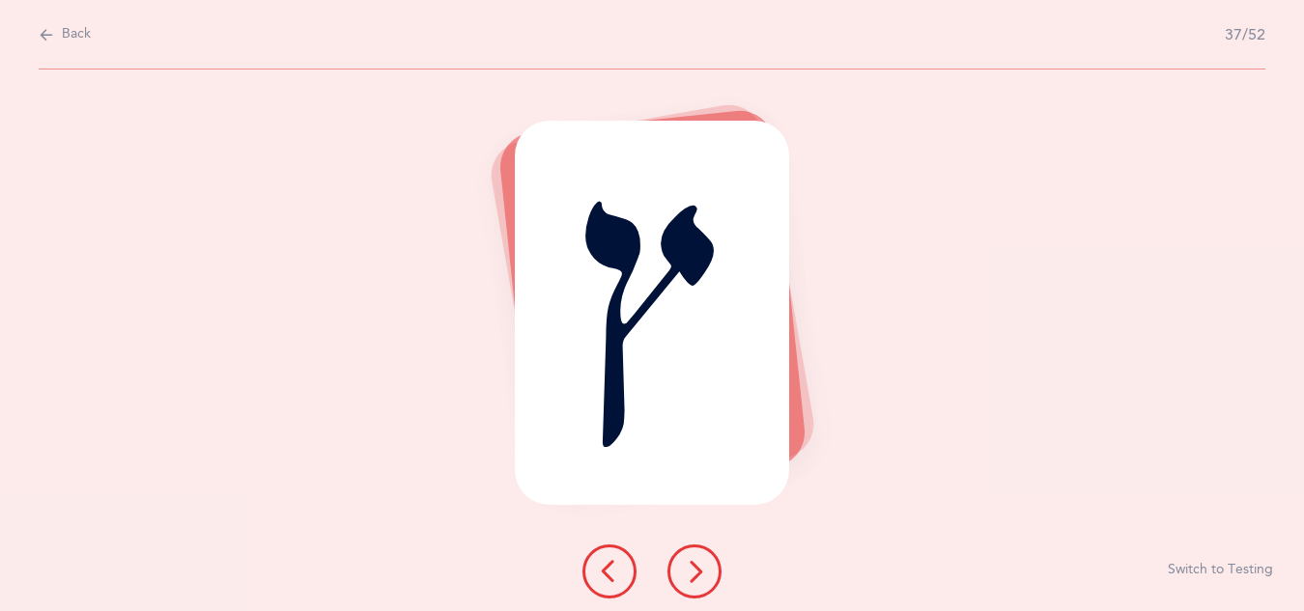
click at [696, 578] on icon at bounding box center [694, 571] width 23 height 23
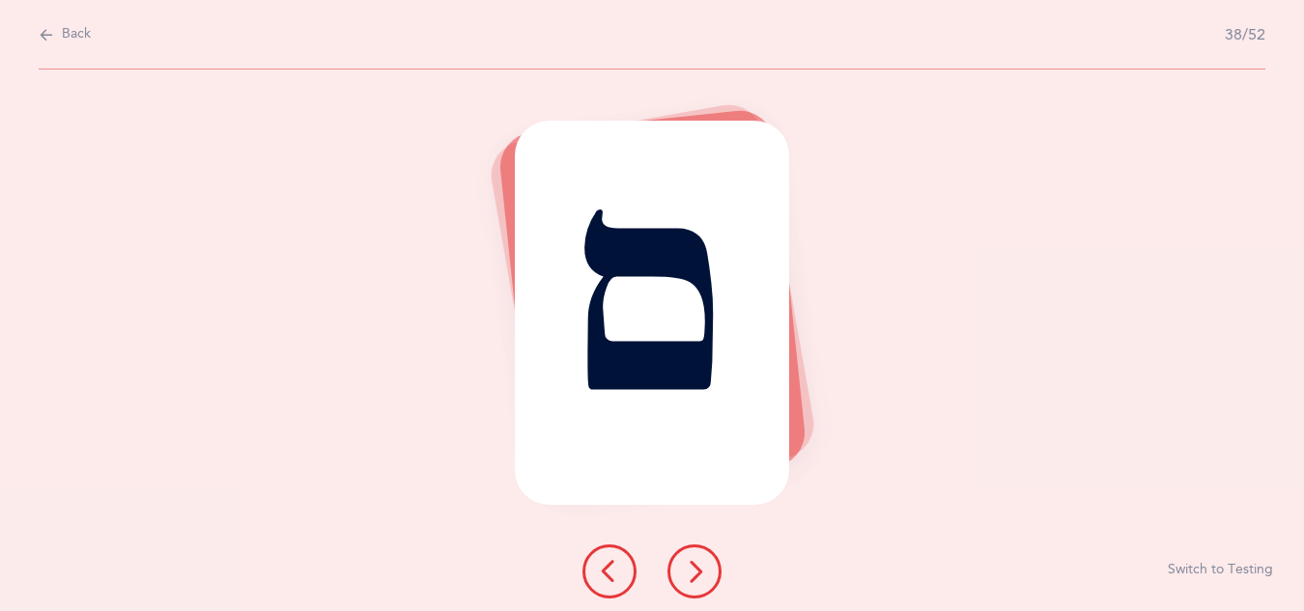
click at [696, 578] on icon at bounding box center [694, 571] width 23 height 23
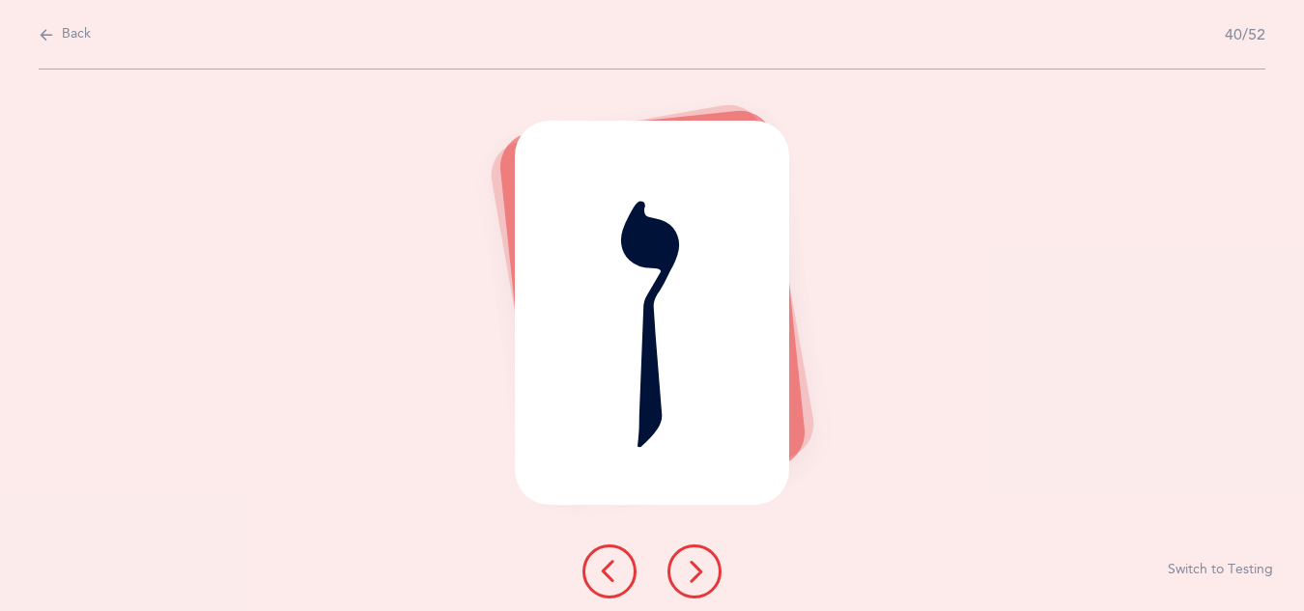
click at [696, 578] on icon at bounding box center [694, 571] width 23 height 23
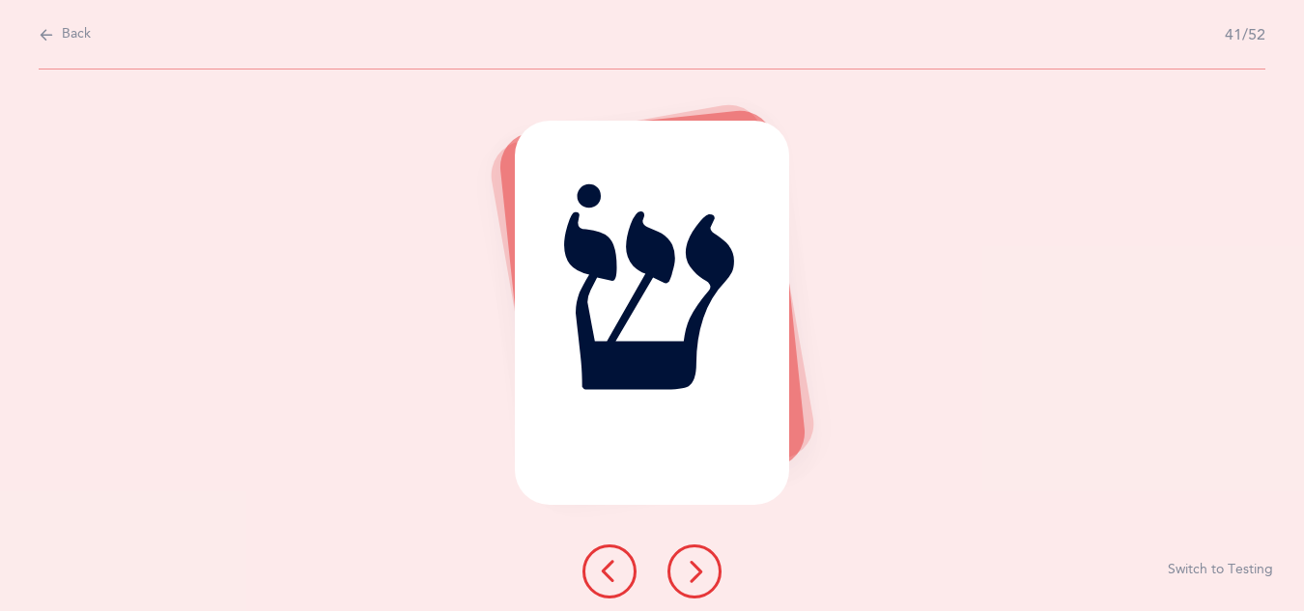
click at [696, 578] on icon at bounding box center [694, 571] width 23 height 23
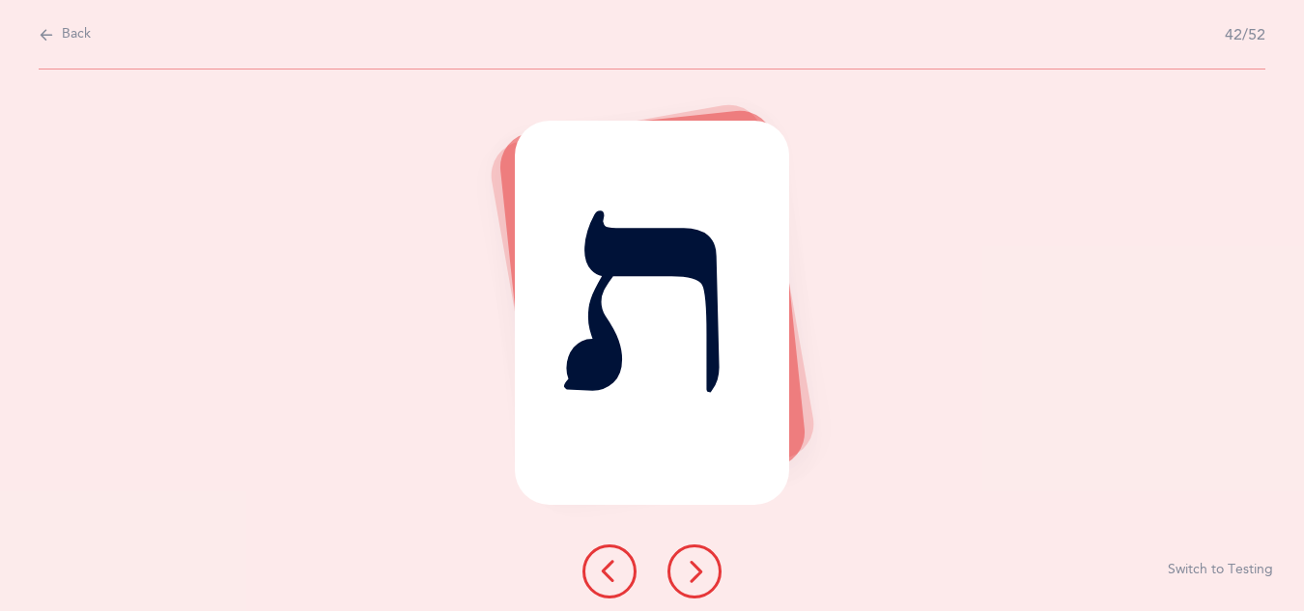
click at [696, 578] on icon at bounding box center [694, 571] width 23 height 23
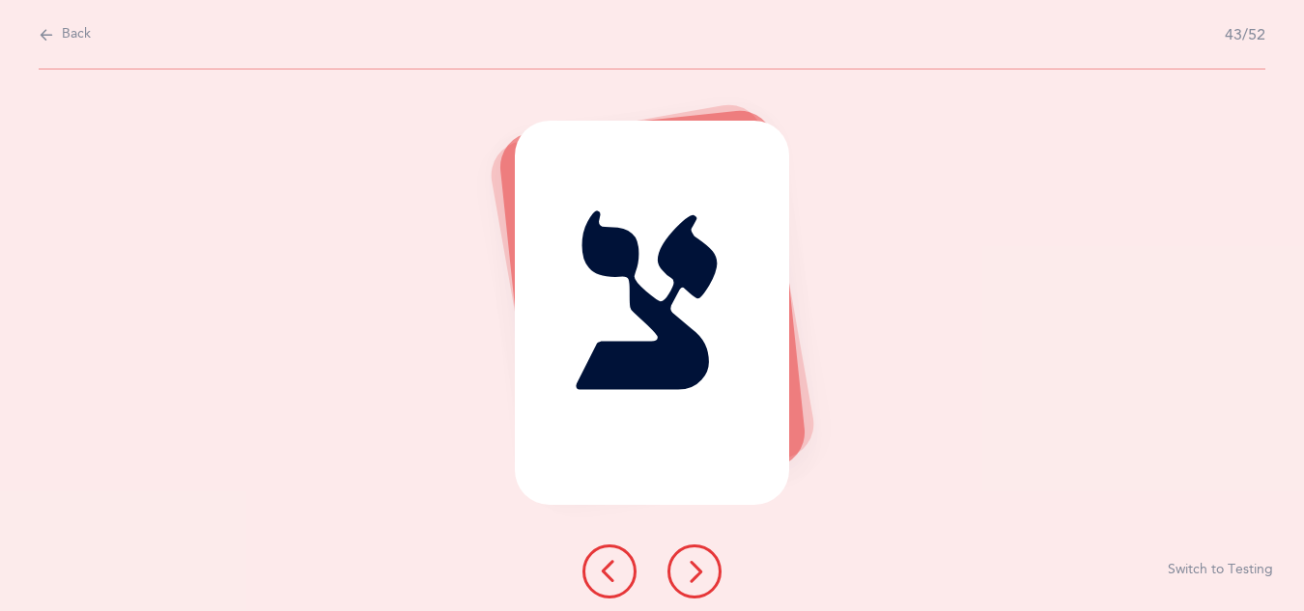
click at [696, 578] on icon at bounding box center [694, 571] width 23 height 23
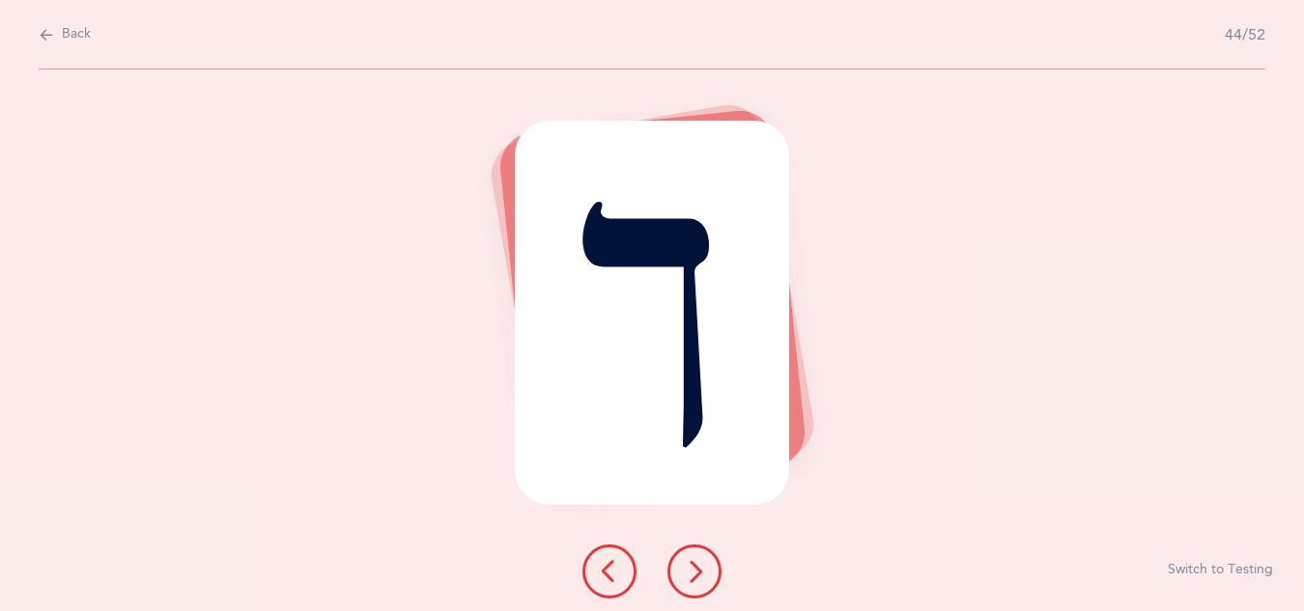
click at [696, 578] on icon at bounding box center [694, 571] width 23 height 23
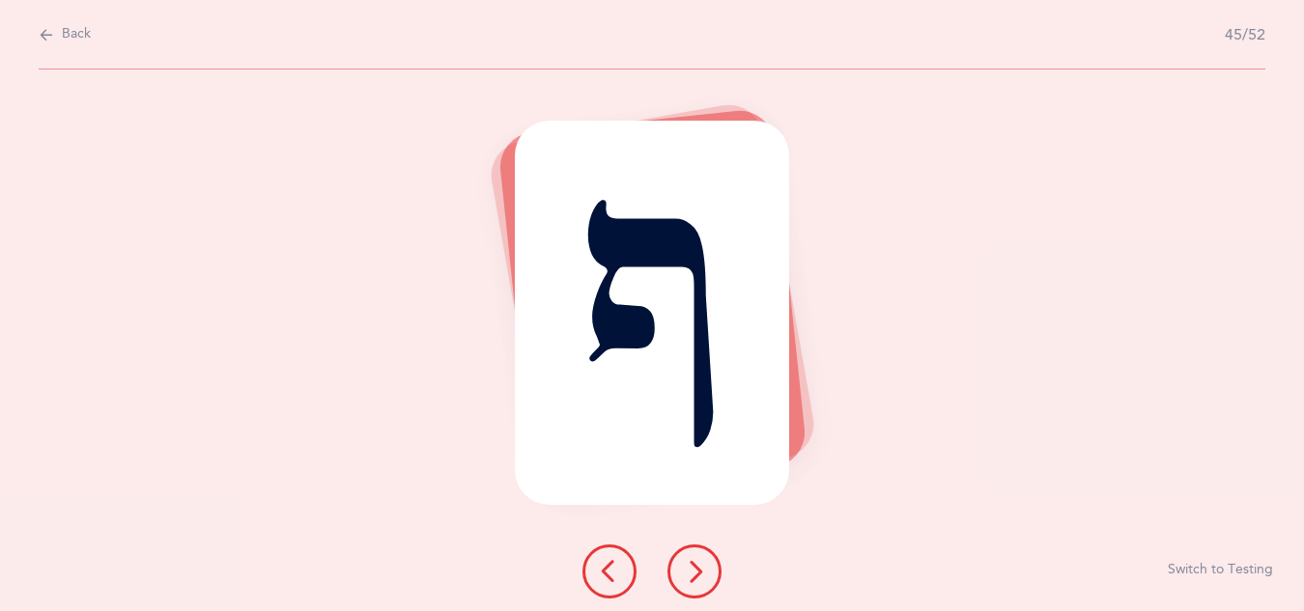
click at [696, 578] on icon at bounding box center [694, 571] width 23 height 23
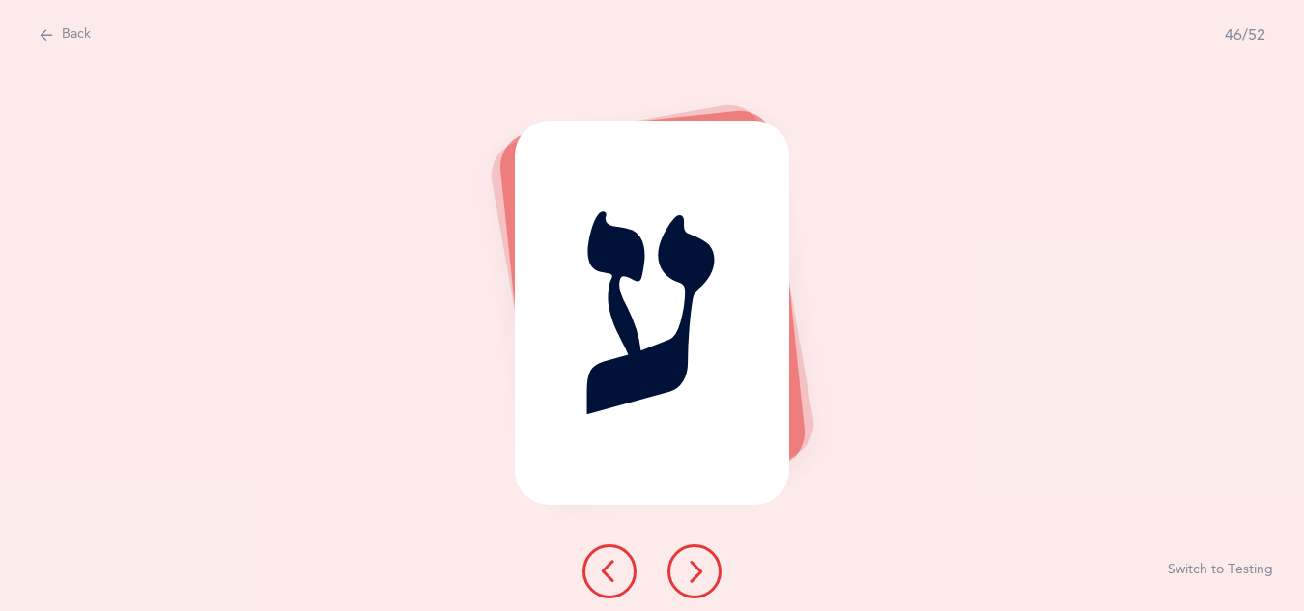
click at [696, 578] on icon at bounding box center [694, 571] width 23 height 23
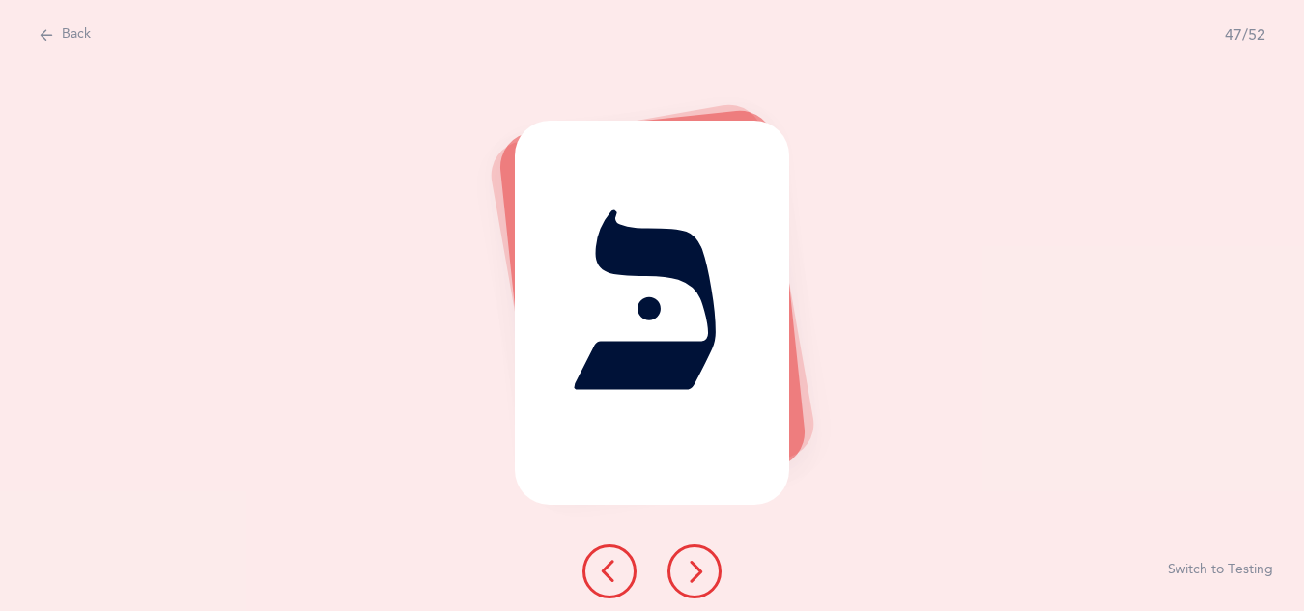
click at [696, 578] on icon at bounding box center [694, 571] width 23 height 23
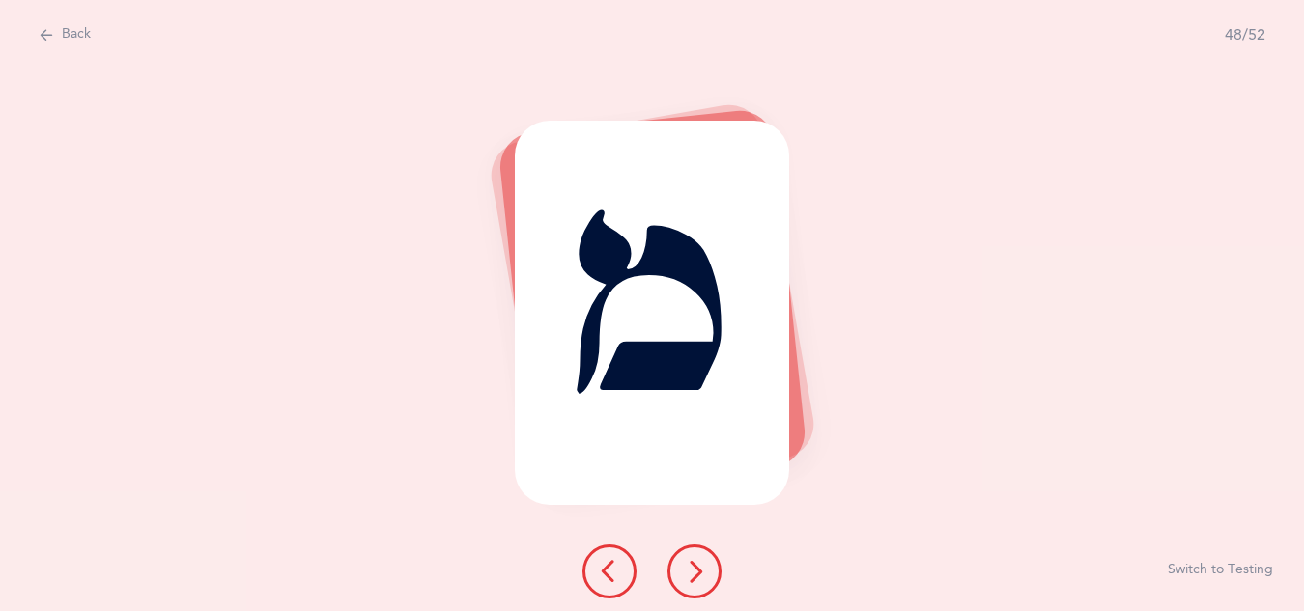
click at [696, 578] on icon at bounding box center [694, 571] width 23 height 23
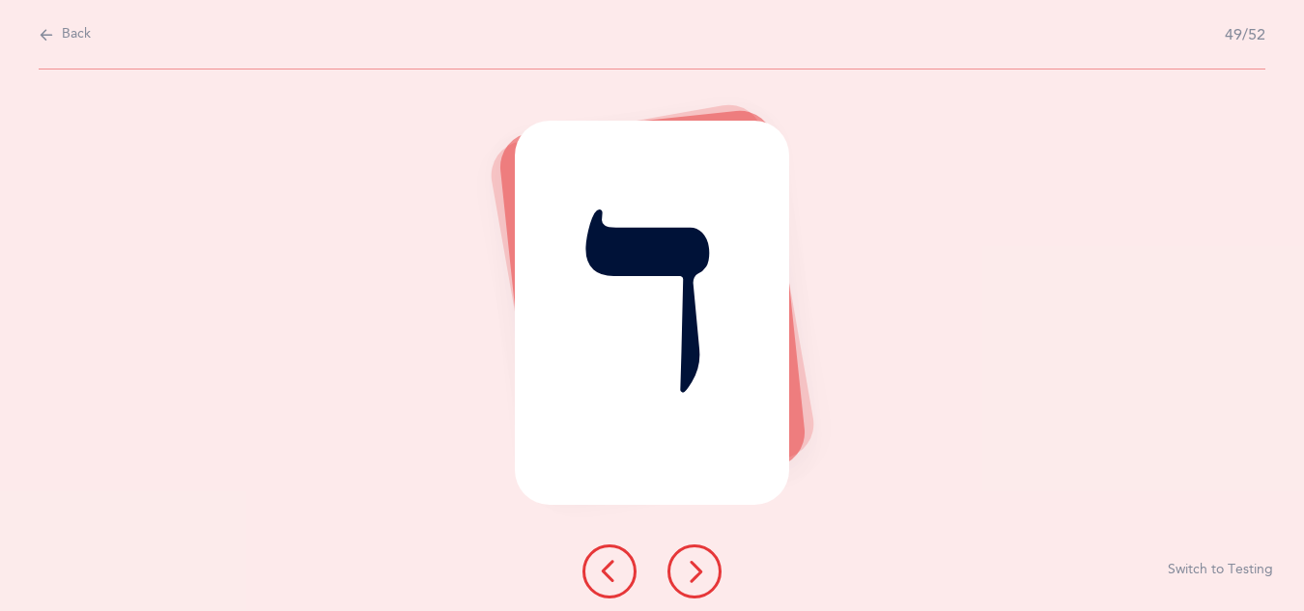
click at [696, 578] on icon at bounding box center [694, 571] width 23 height 23
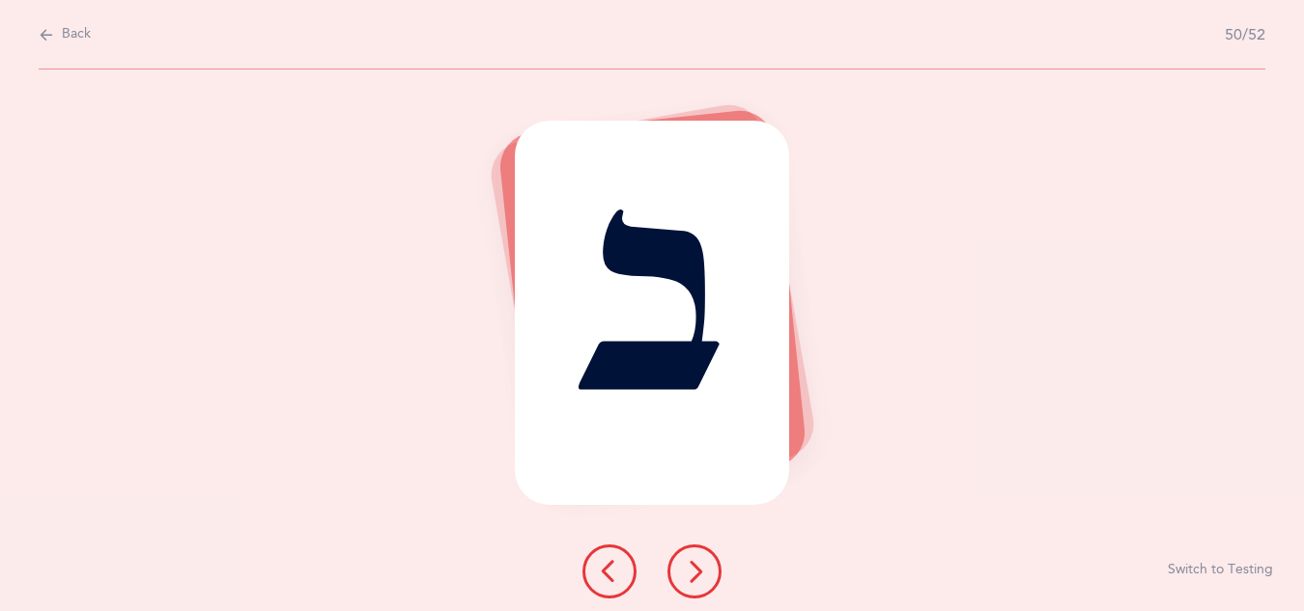
click at [696, 578] on icon at bounding box center [694, 571] width 23 height 23
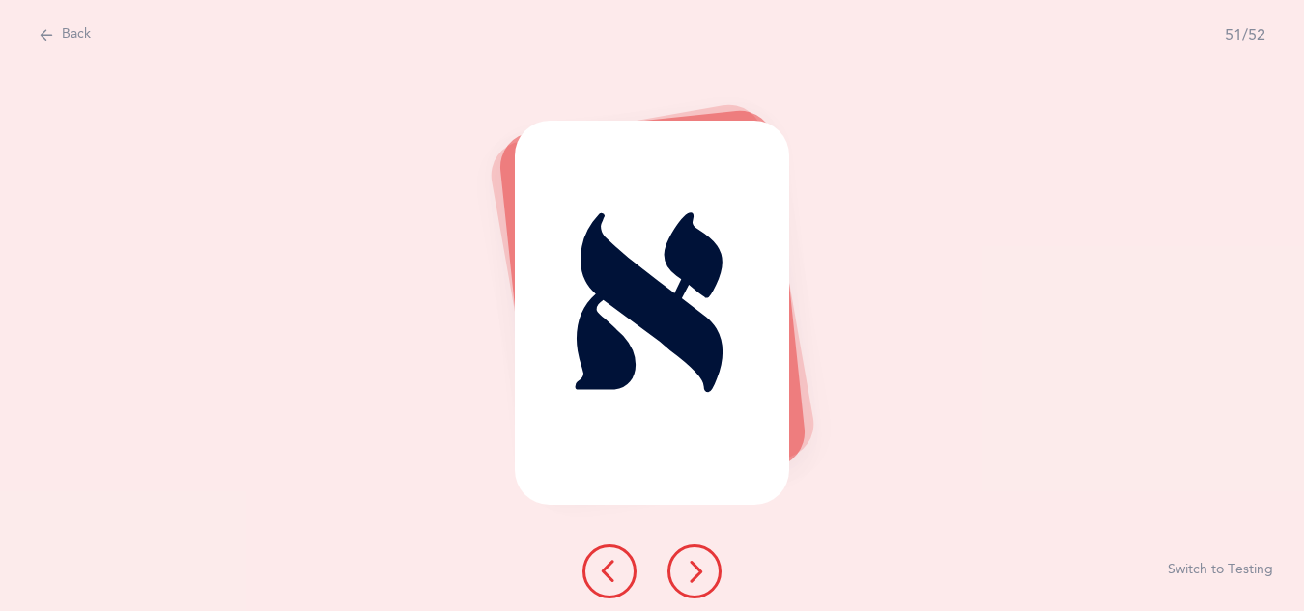
click at [696, 578] on icon at bounding box center [694, 571] width 23 height 23
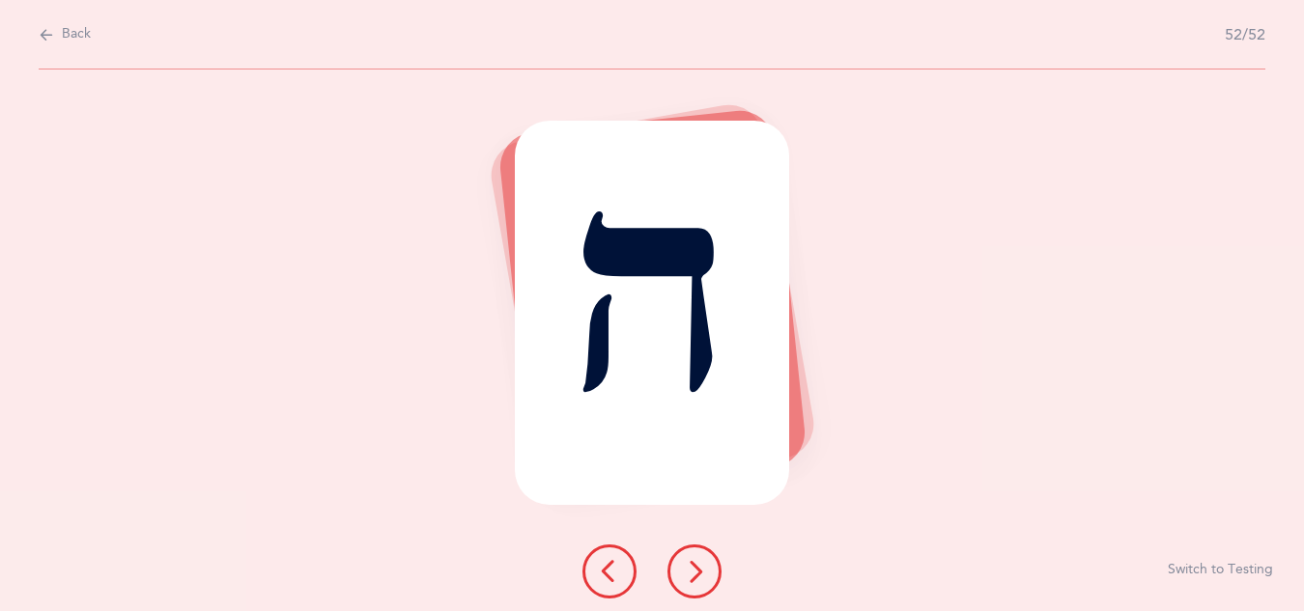
click at [696, 578] on icon at bounding box center [694, 571] width 23 height 23
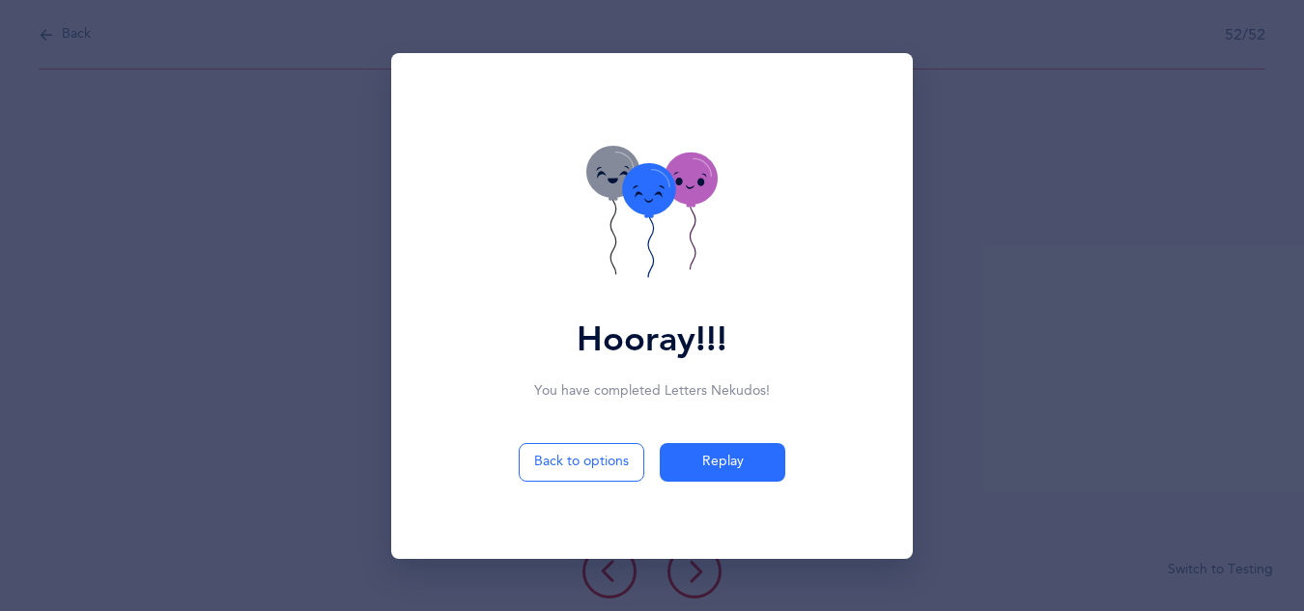
click at [696, 578] on div "Hooray!!! You have completed Letters Nekudos ! Back to options Replay" at bounding box center [652, 305] width 1304 height 611
click at [608, 472] on button "Back to options" at bounding box center [582, 462] width 126 height 39
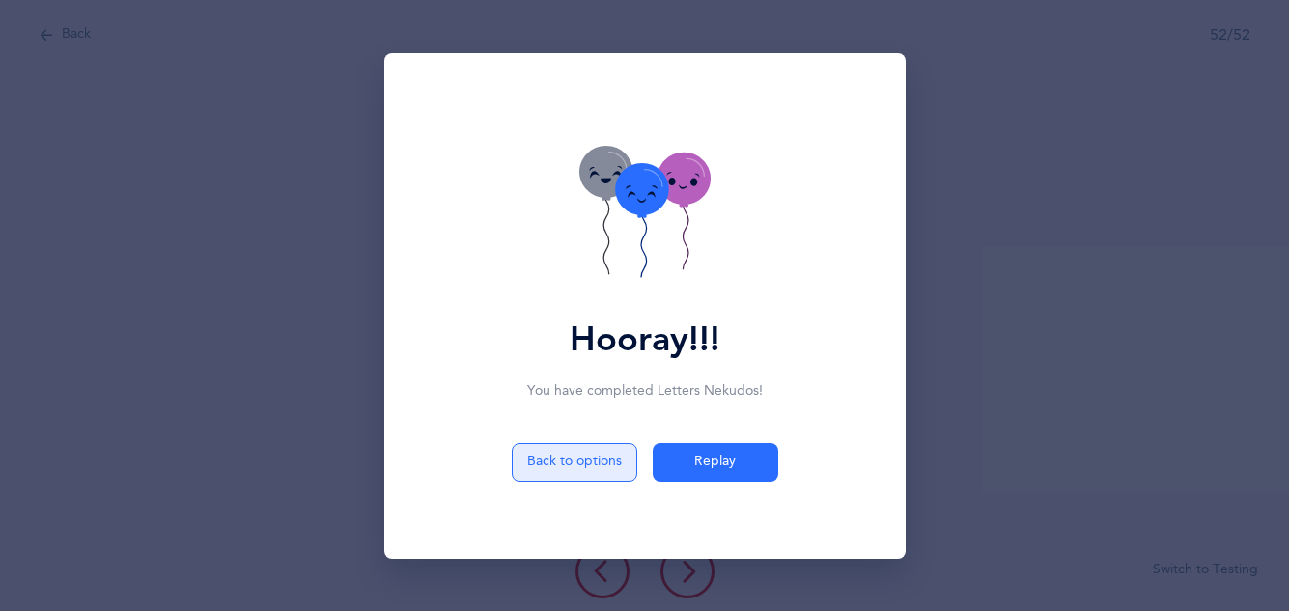
select select "27"
select select "single"
